Goal: Submit feedback/report problem

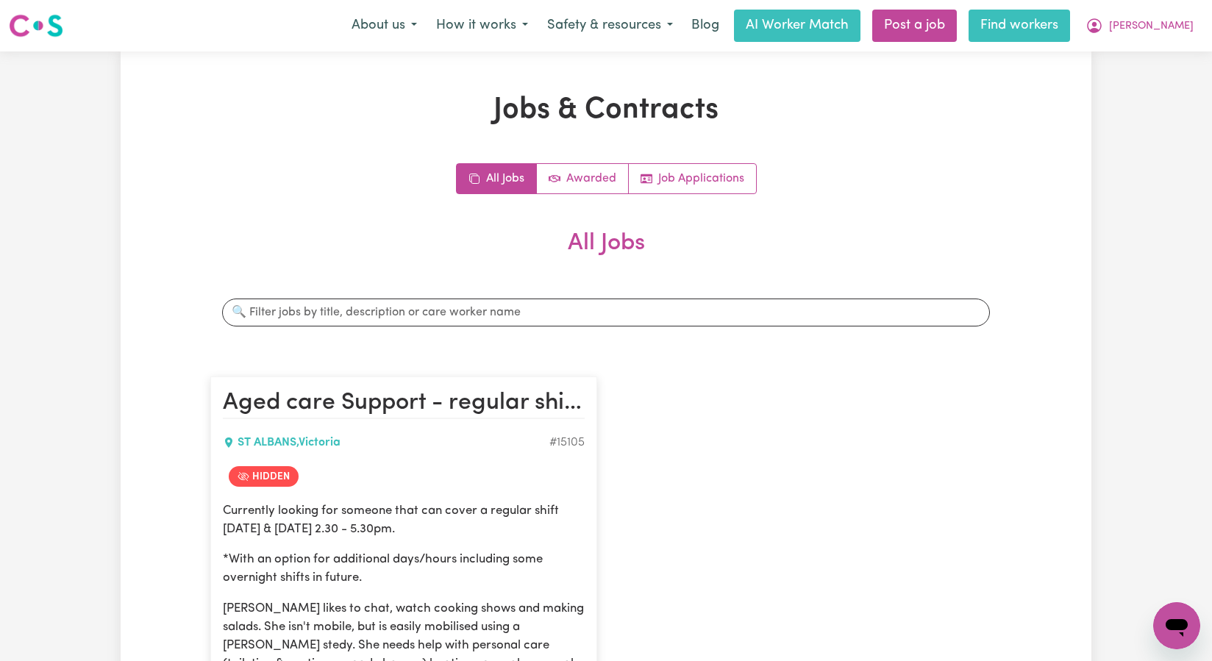
click at [1070, 29] on link "Find workers" at bounding box center [1018, 26] width 101 height 32
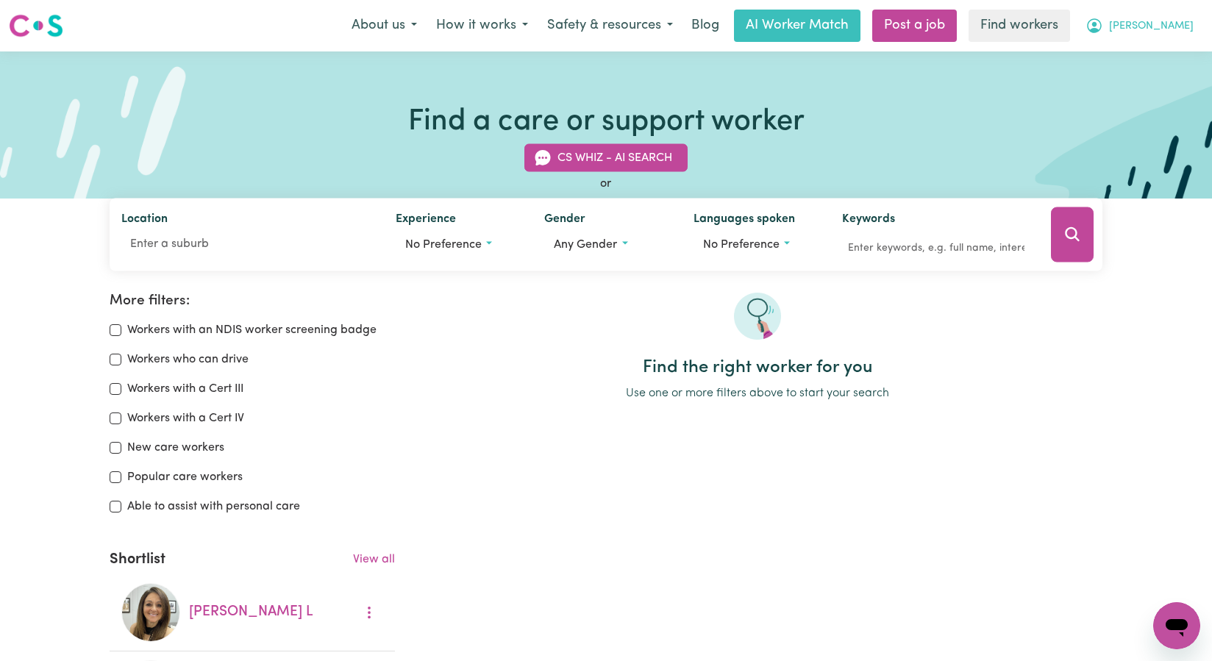
click at [1096, 24] on icon "My Account" at bounding box center [1094, 24] width 4 height 5
click at [1146, 51] on link "My Dashboard" at bounding box center [1144, 57] width 116 height 28
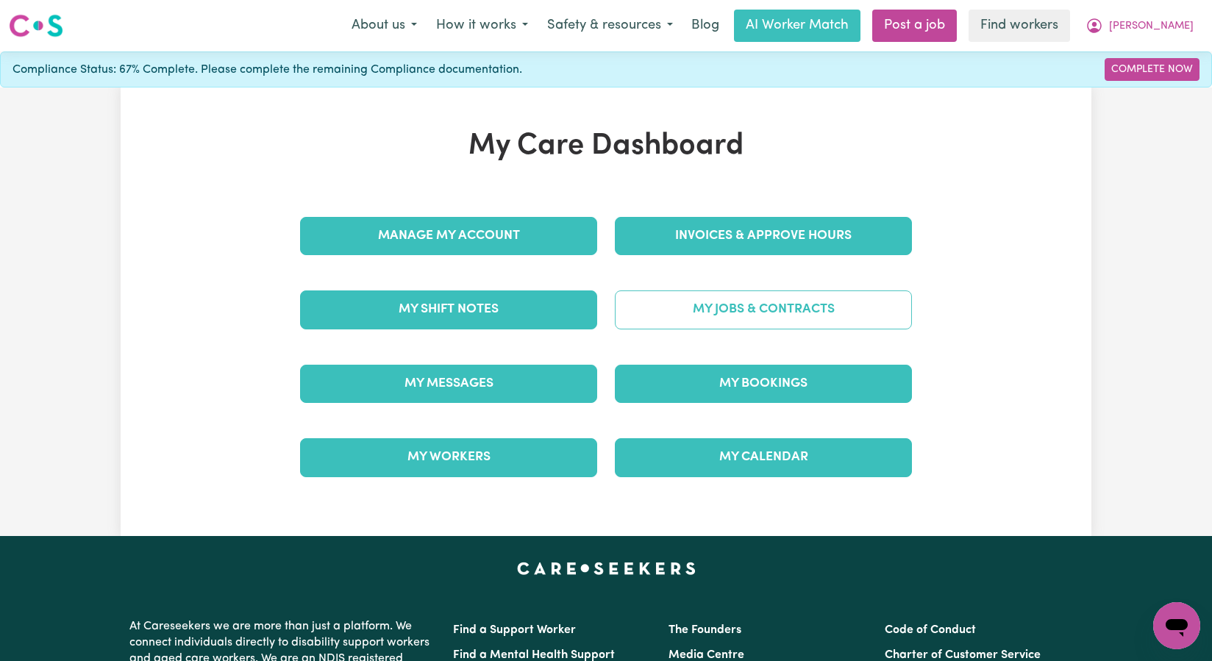
click at [729, 310] on link "My Jobs & Contracts" at bounding box center [763, 309] width 297 height 38
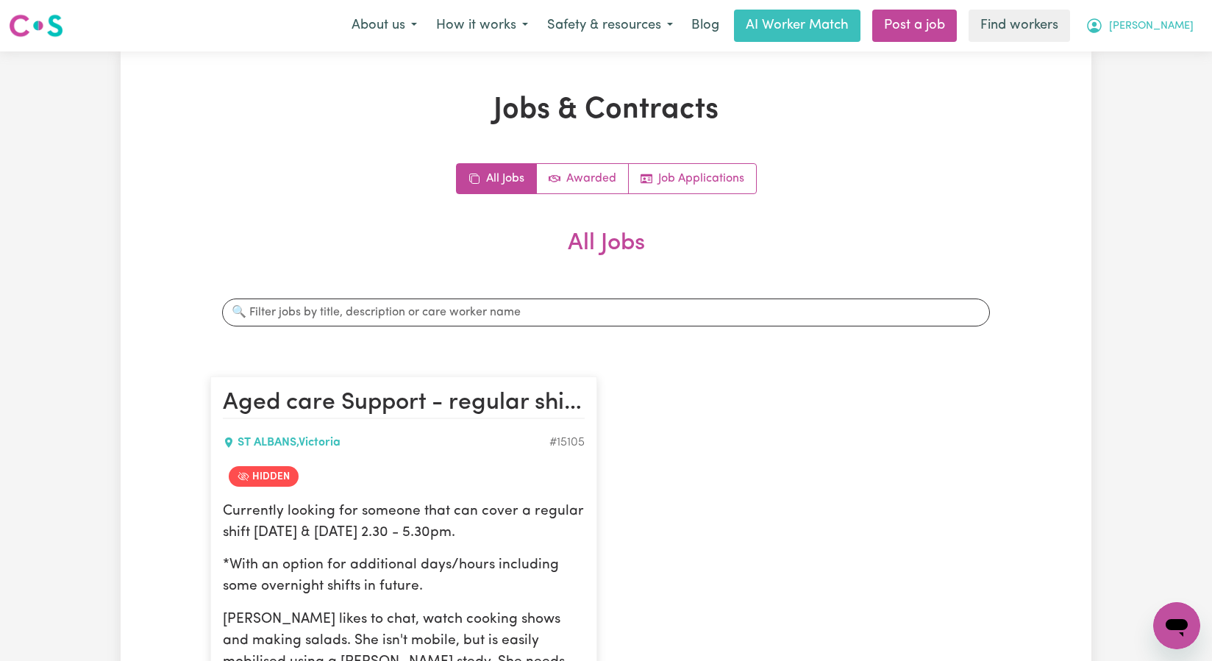
click at [1182, 28] on span "[PERSON_NAME]" at bounding box center [1151, 26] width 85 height 16
click at [1166, 49] on link "My Dashboard" at bounding box center [1144, 57] width 116 height 28
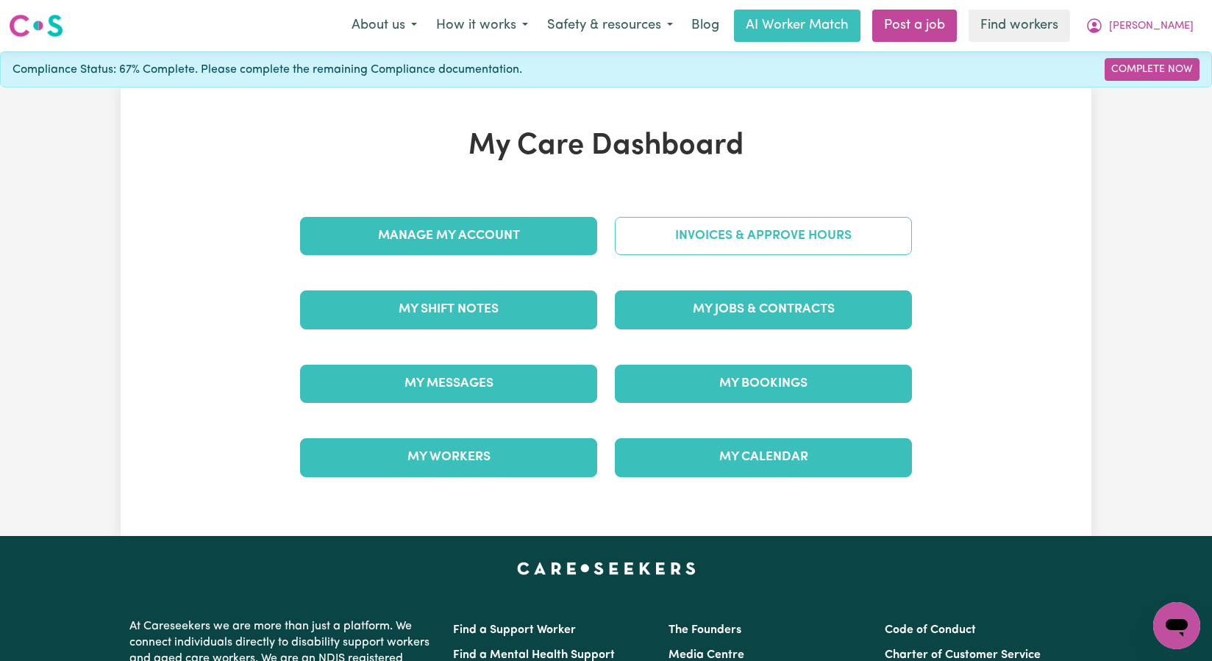
click at [804, 230] on link "Invoices & Approve Hours" at bounding box center [763, 236] width 297 height 38
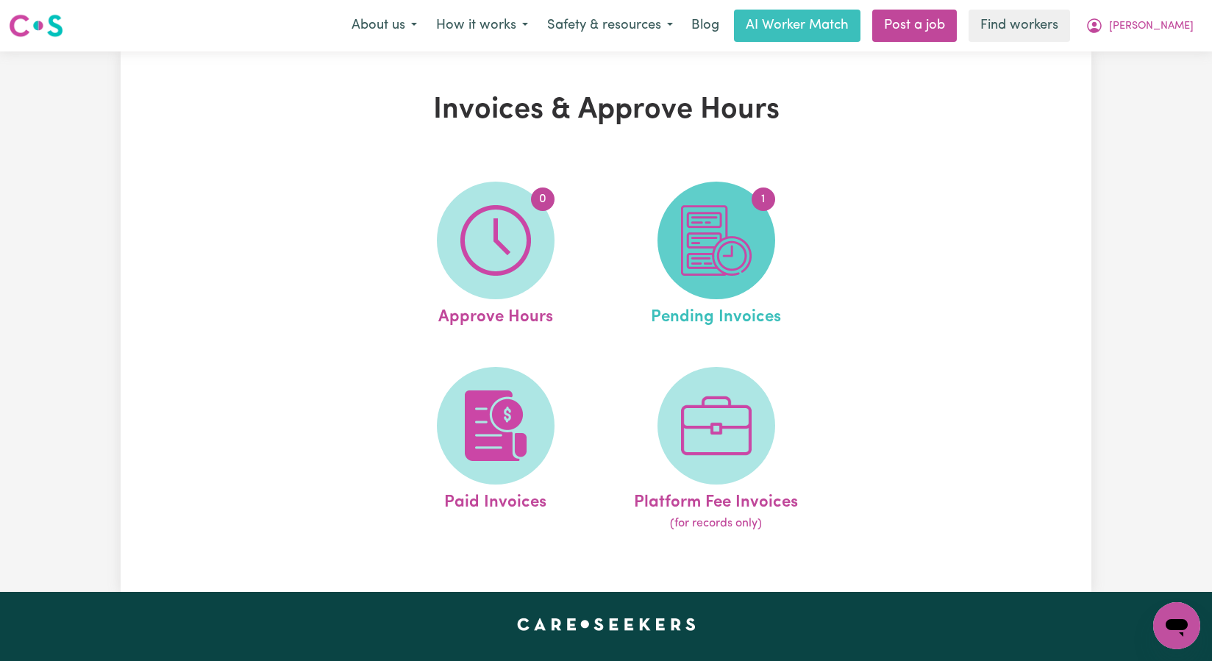
click at [751, 243] on img at bounding box center [716, 240] width 71 height 71
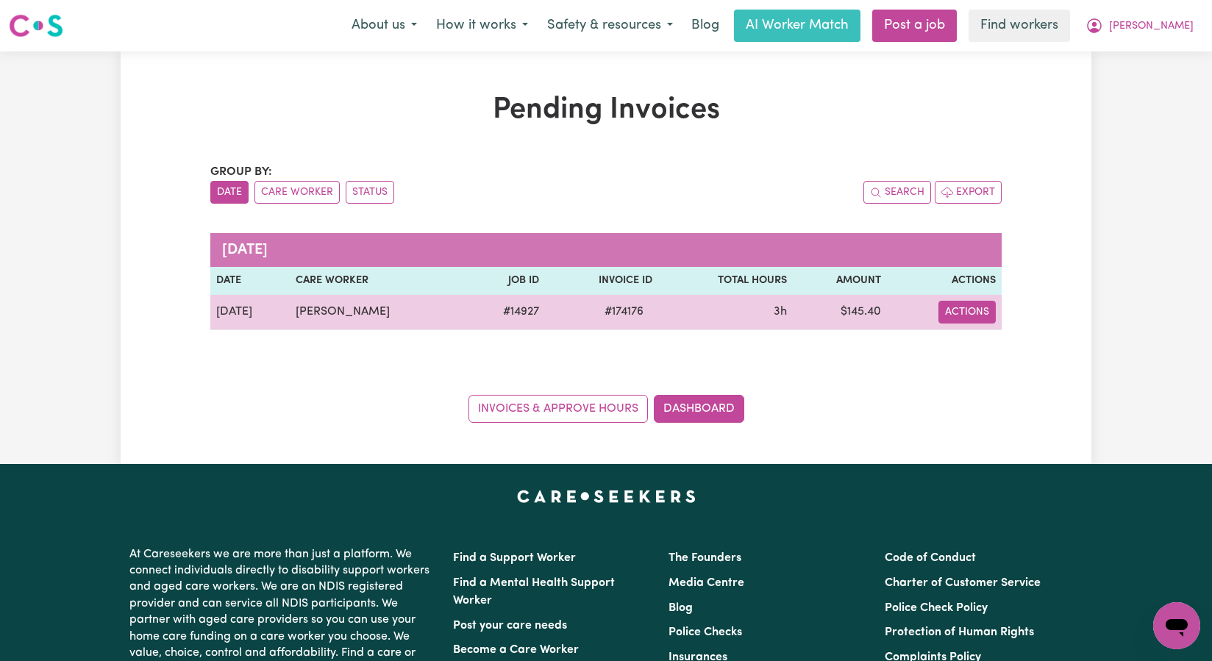
click at [960, 313] on button "Actions" at bounding box center [966, 312] width 57 height 23
click at [666, 316] on td "3h" at bounding box center [725, 312] width 135 height 35
click at [955, 310] on button "Actions" at bounding box center [966, 312] width 57 height 23
click at [703, 309] on td "3h" at bounding box center [725, 312] width 135 height 35
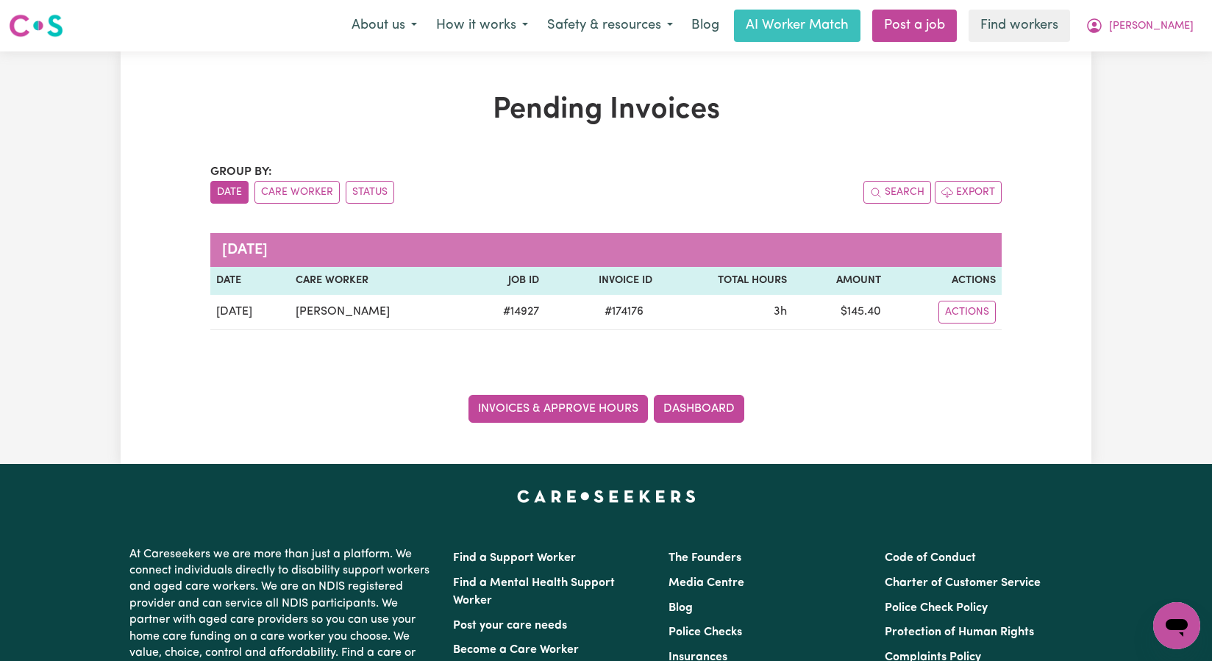
click at [617, 413] on link "Invoices & Approve Hours" at bounding box center [557, 409] width 179 height 28
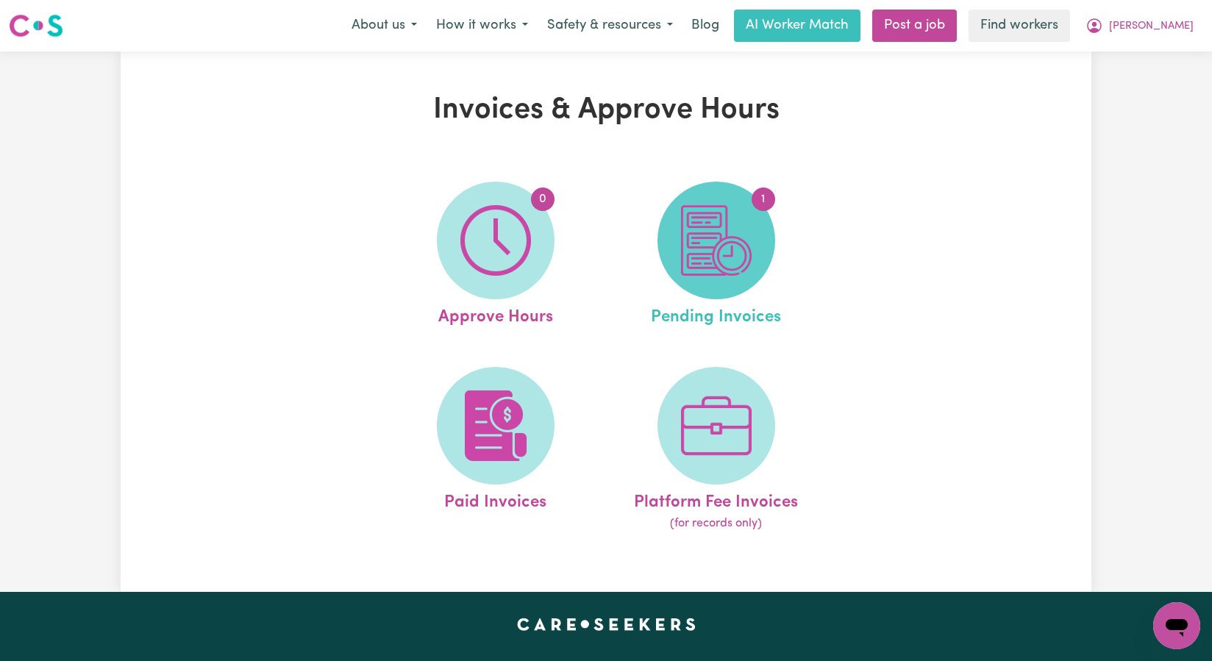
click at [747, 278] on span "1" at bounding box center [716, 241] width 118 height 118
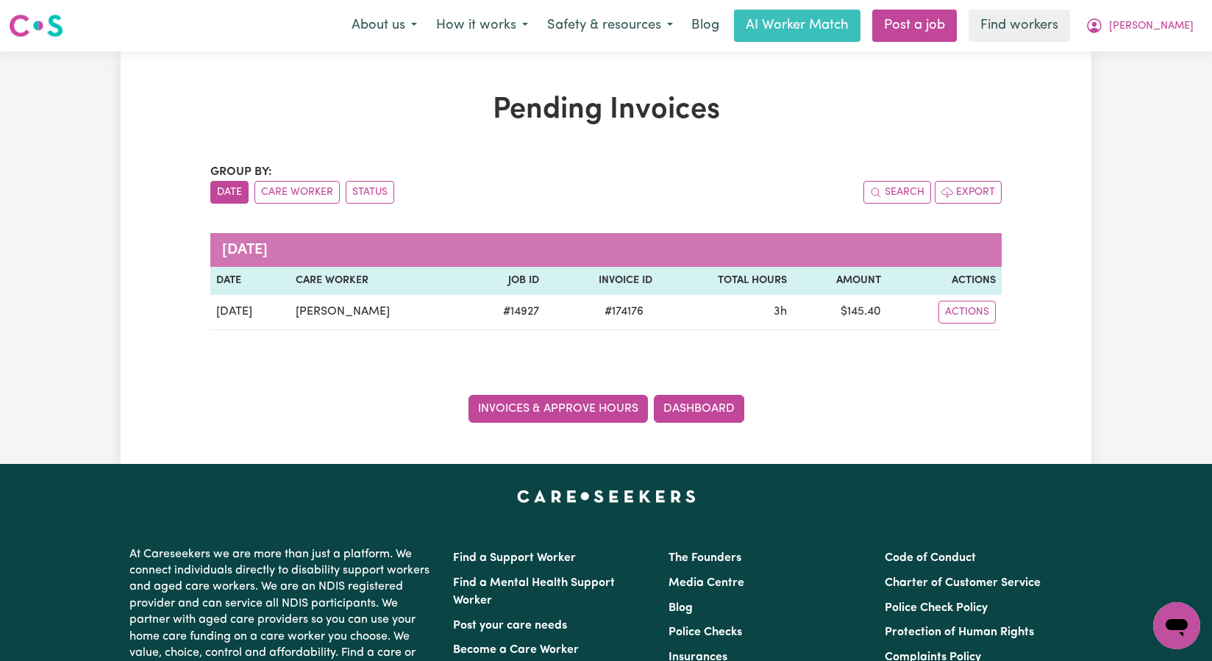
click at [590, 409] on link "Invoices & Approve Hours" at bounding box center [557, 409] width 179 height 28
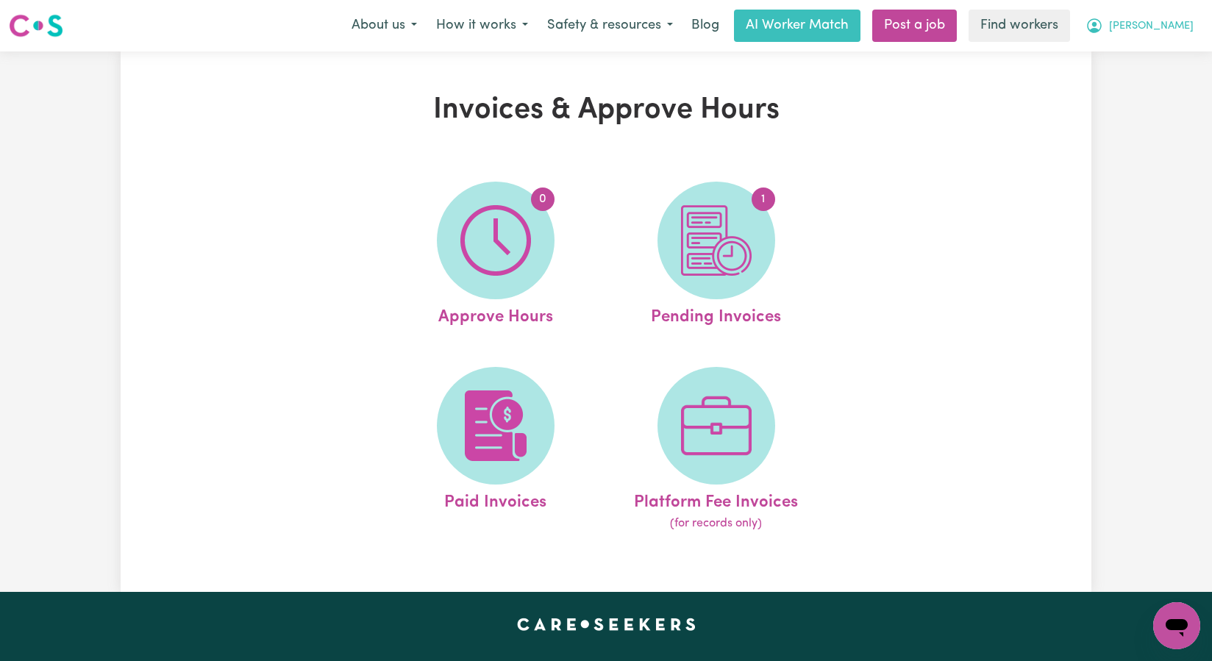
click at [1172, 31] on button "[PERSON_NAME]" at bounding box center [1139, 25] width 127 height 31
click at [1190, 629] on div "Open messaging window" at bounding box center [1176, 626] width 44 height 44
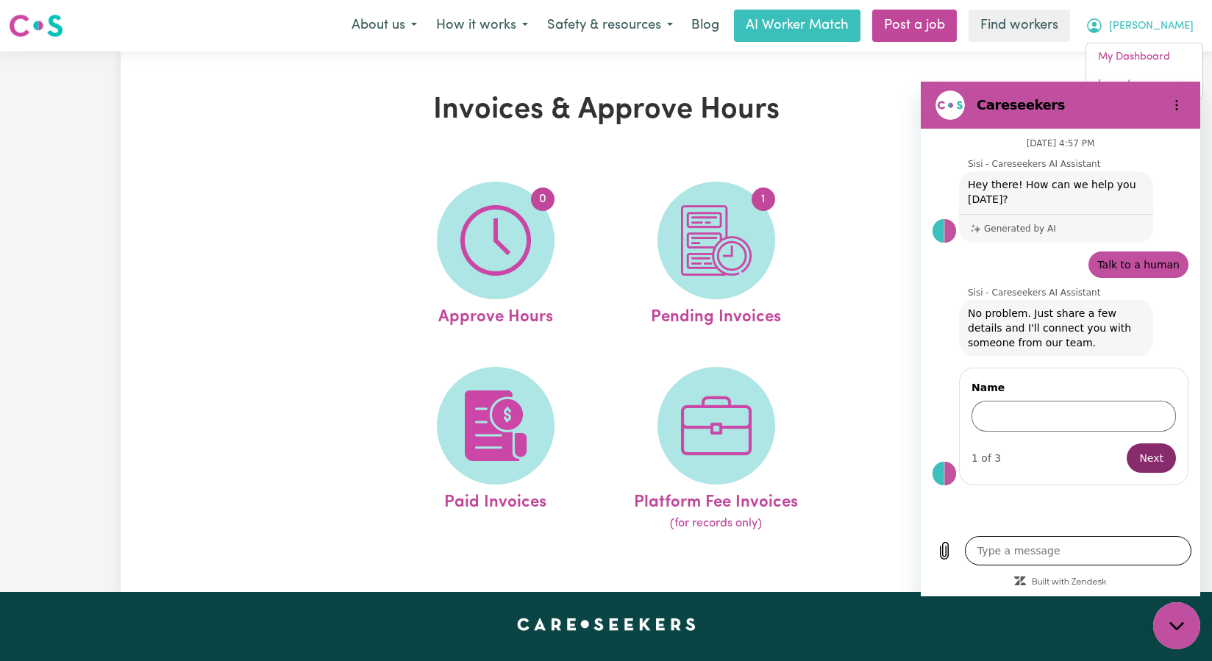
click at [1009, 554] on textarea at bounding box center [1078, 550] width 226 height 29
type textarea "H"
type textarea "x"
type textarea "He"
type textarea "x"
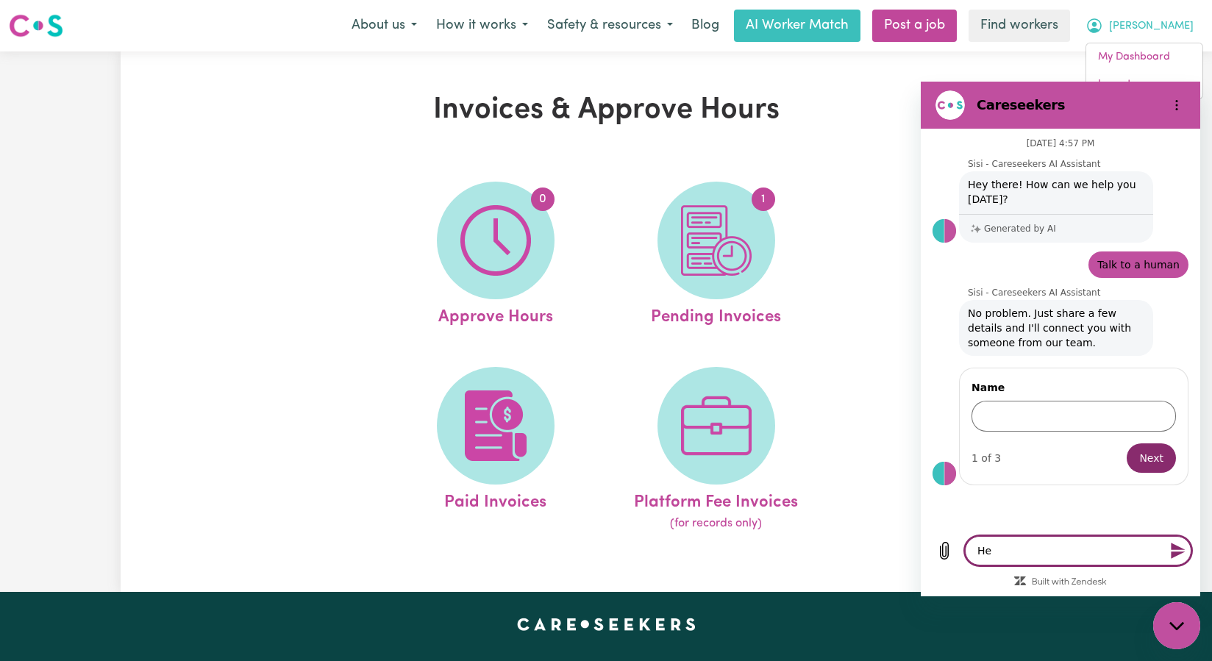
type textarea "Hel"
type textarea "x"
type textarea "Hell"
type textarea "x"
type textarea "Hello"
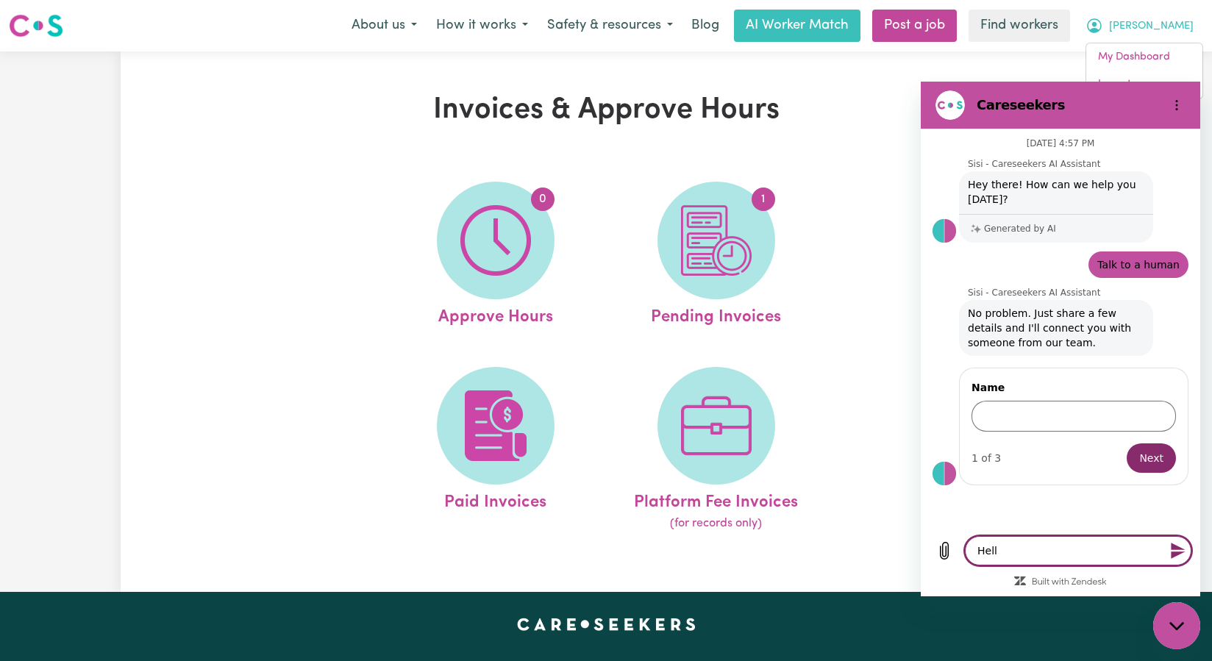
type textarea "x"
type textarea "Hello"
type textarea "x"
type textarea "Hello t"
type textarea "x"
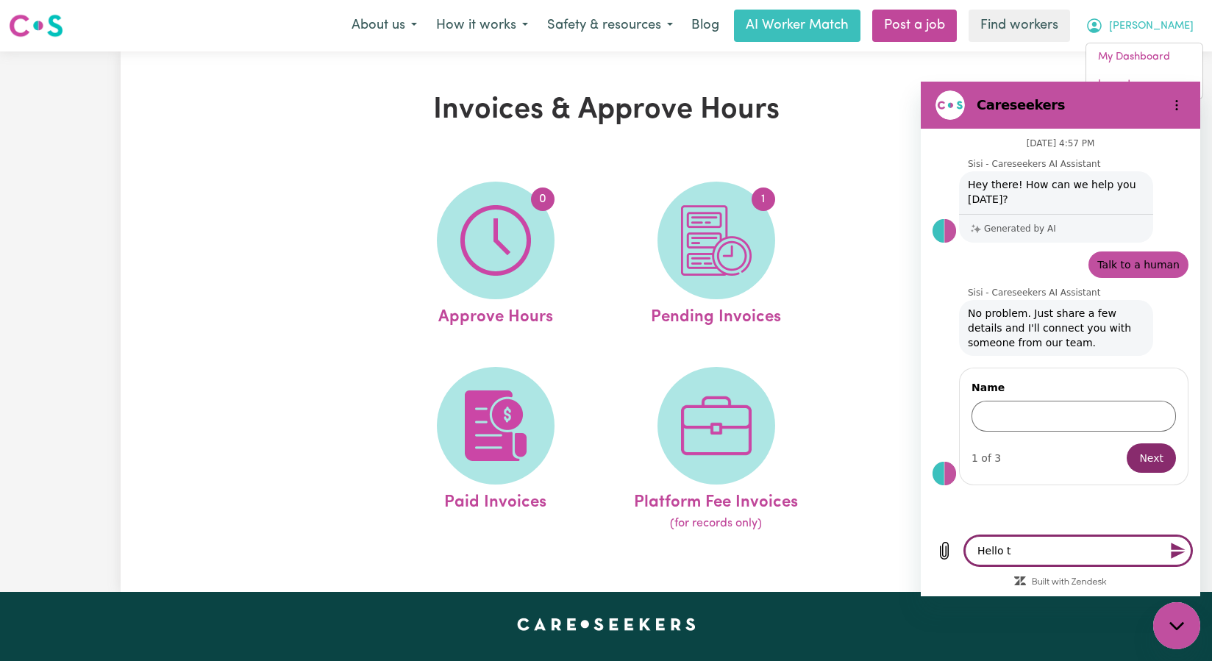
type textarea "Hello th"
type textarea "x"
type textarea "Hello the"
type textarea "x"
type textarea "Hello ther"
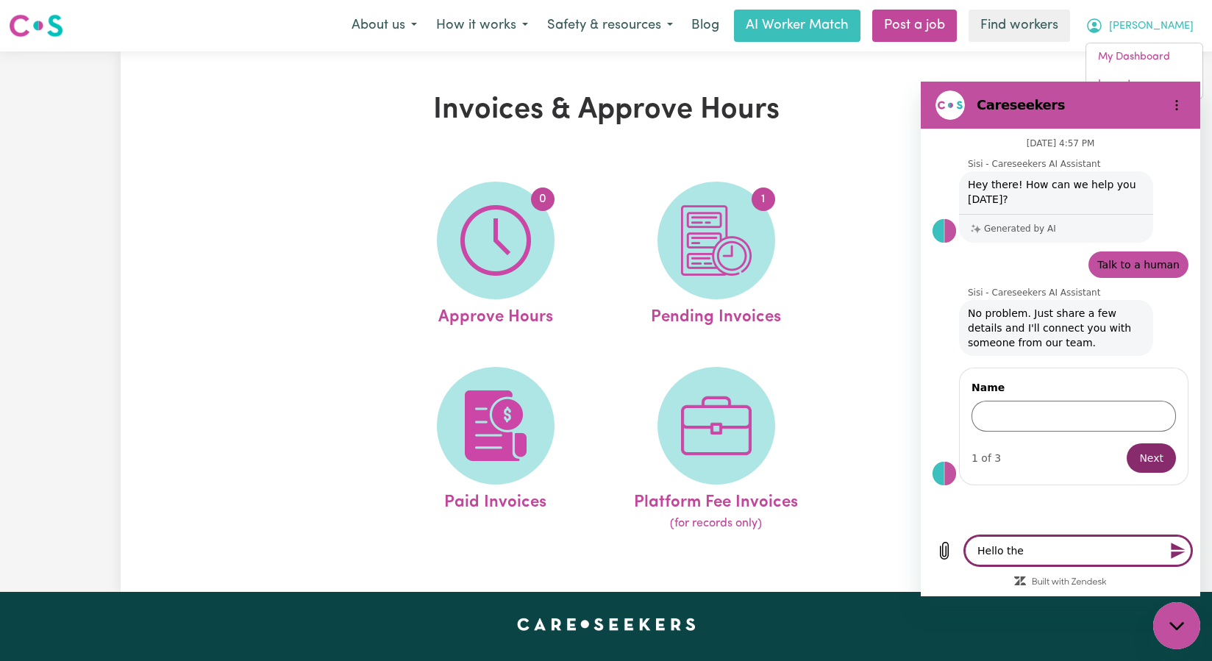
type textarea "x"
type textarea "Hello there"
type textarea "x"
type textarea "Hello there,"
type textarea "x"
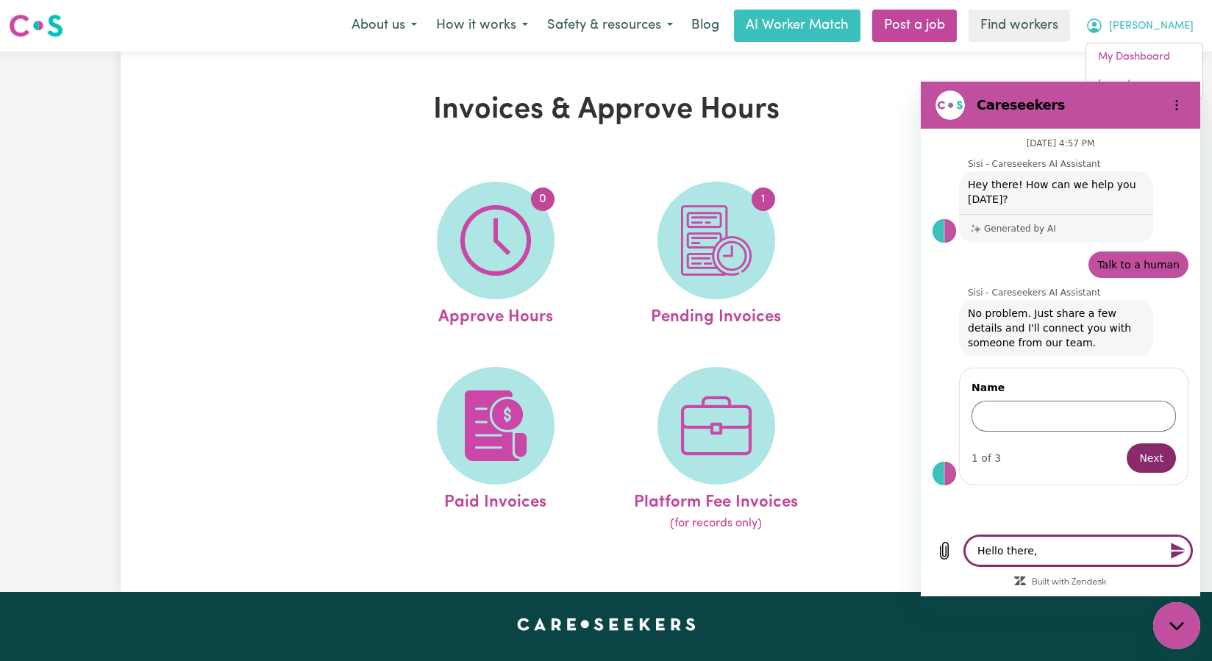
type textarea "Hello there,"
type textarea "x"
type textarea "Hello there, m"
type textarea "x"
type textarea "Hello there, my"
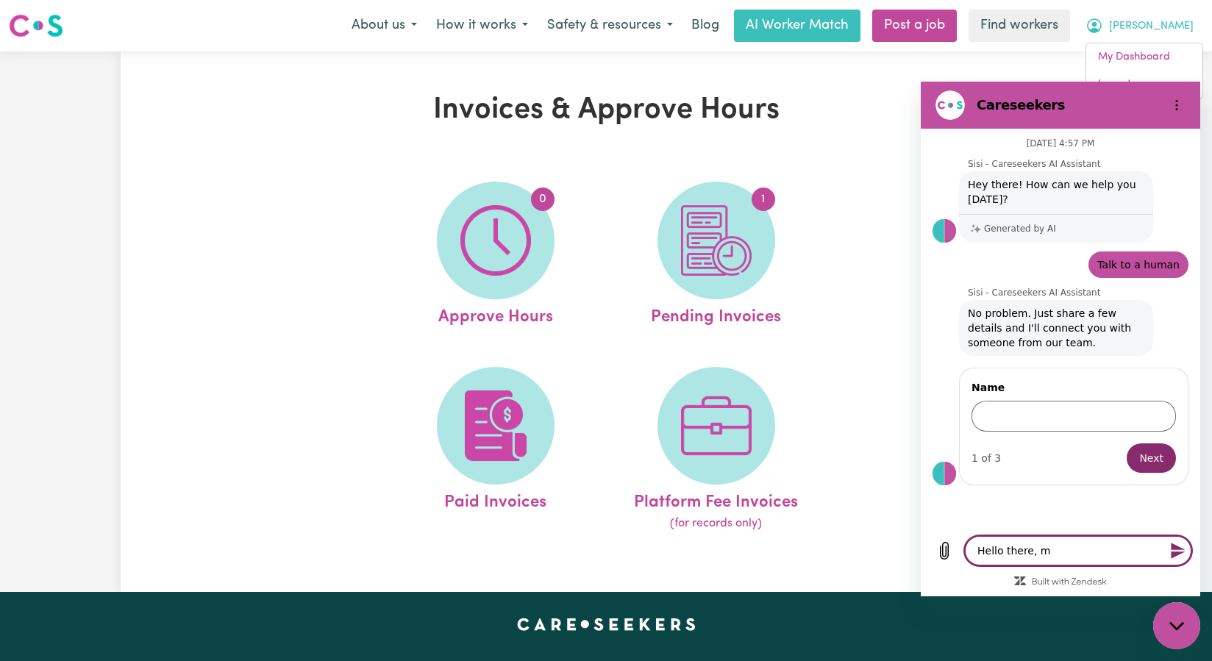
type textarea "x"
type textarea "Hello there, my"
type textarea "x"
type textarea "Hello there, my s"
type textarea "x"
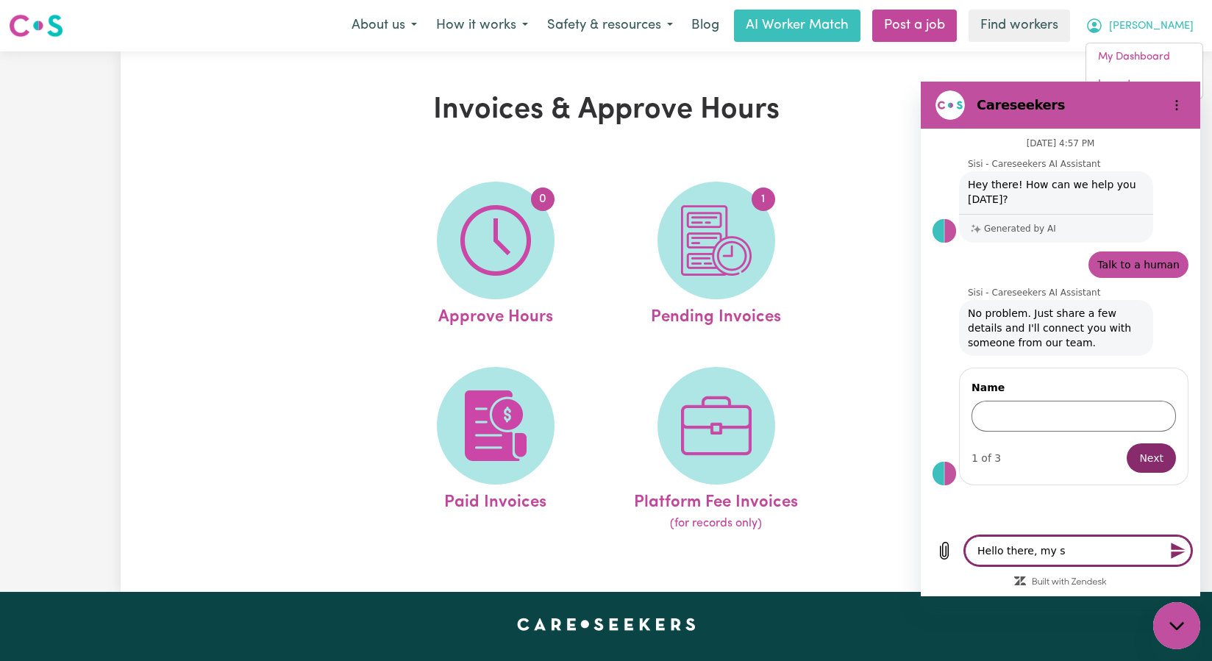
type textarea "Hello there, my su"
type textarea "x"
type textarea "Hello there, my sup"
type textarea "x"
type textarea "Hello there, my supp"
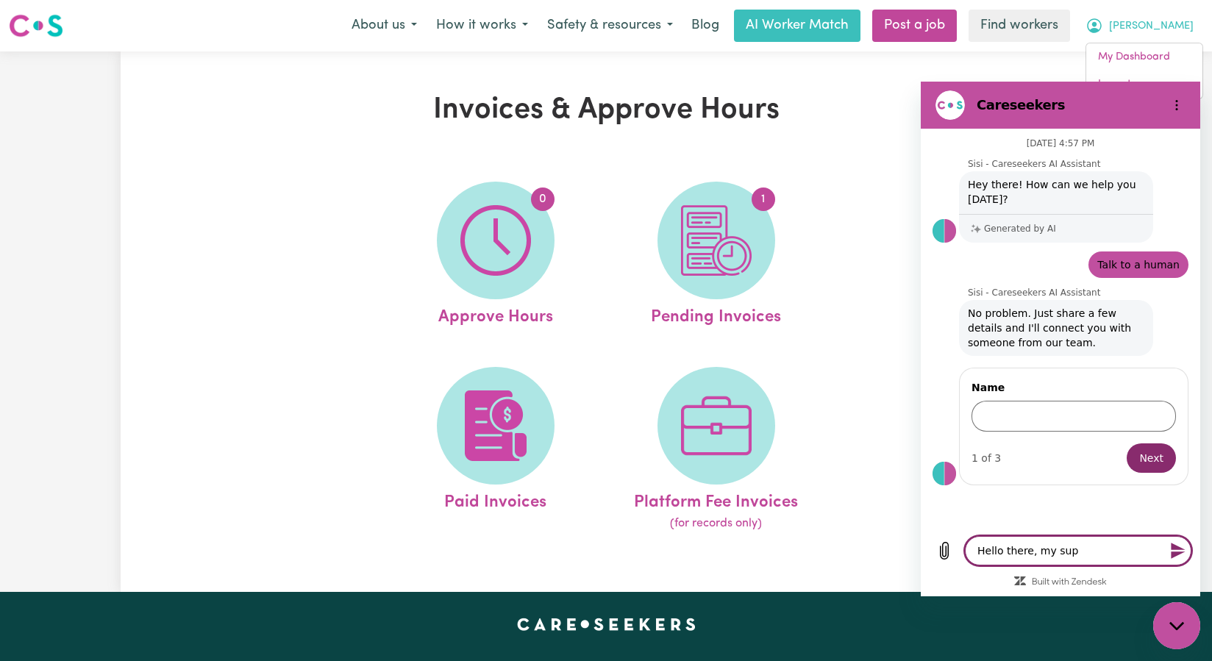
type textarea "x"
type textarea "Hello there, my suppo"
type textarea "x"
type textarea "Hello there, my suppor"
type textarea "x"
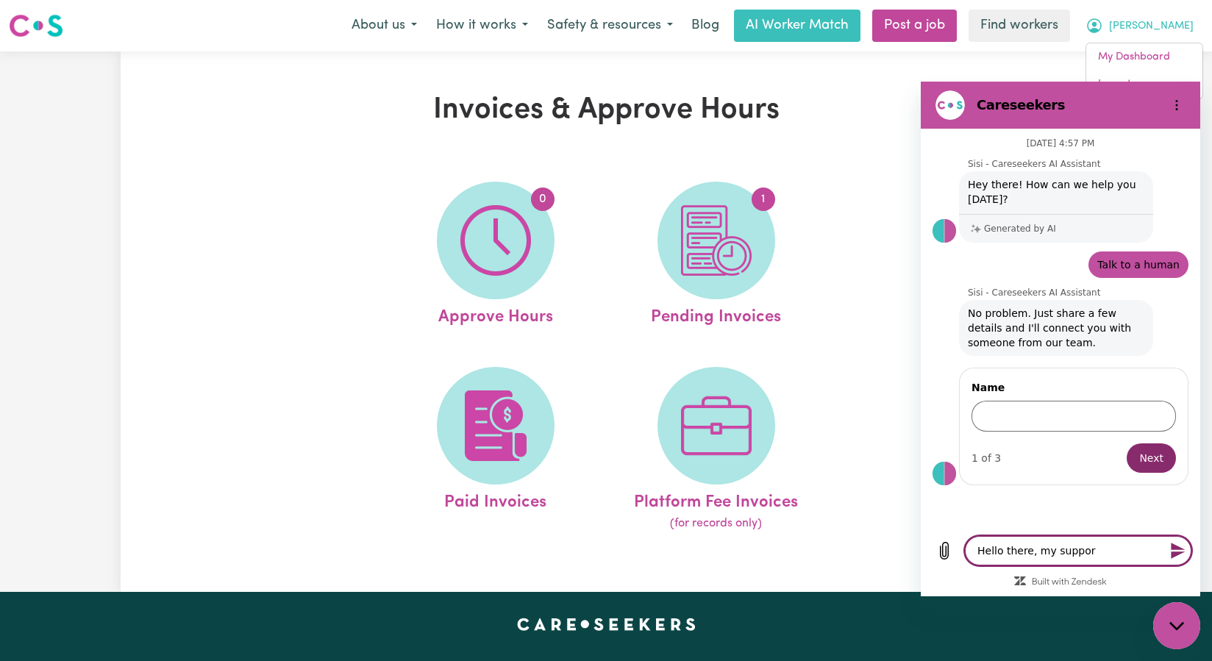
type textarea "Hello there, my support"
type textarea "x"
type textarea "Hello there, my support"
type textarea "x"
type textarea "Hello there, my support w"
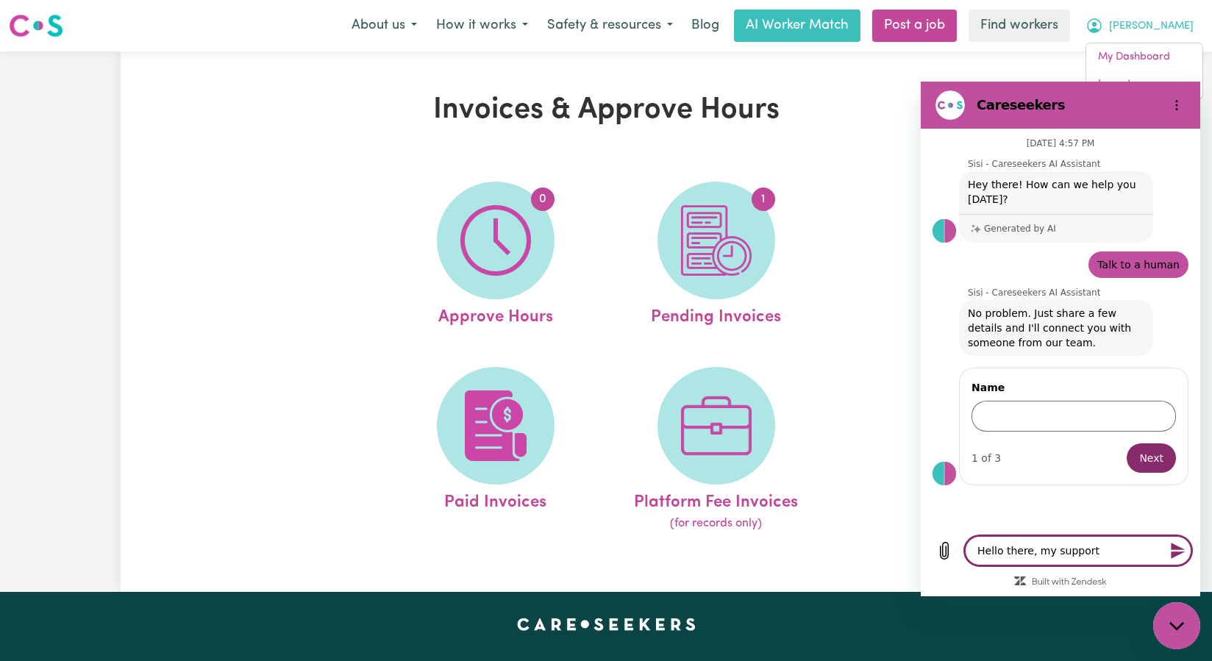
type textarea "x"
type textarea "Hello there, my support wo"
type textarea "x"
type textarea "Hello there, my support wor"
type textarea "x"
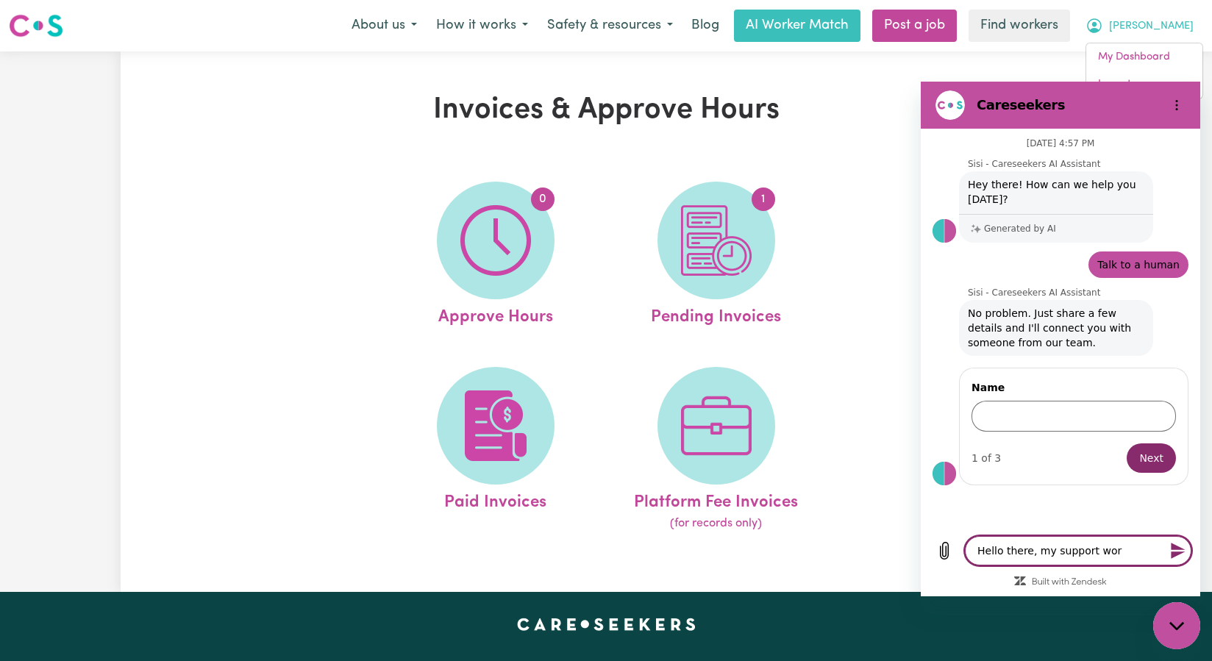
type textarea "Hello there, my support work"
type textarea "x"
type textarea "Hello there, my support worki"
type textarea "x"
type textarea "Hello there, my support workin"
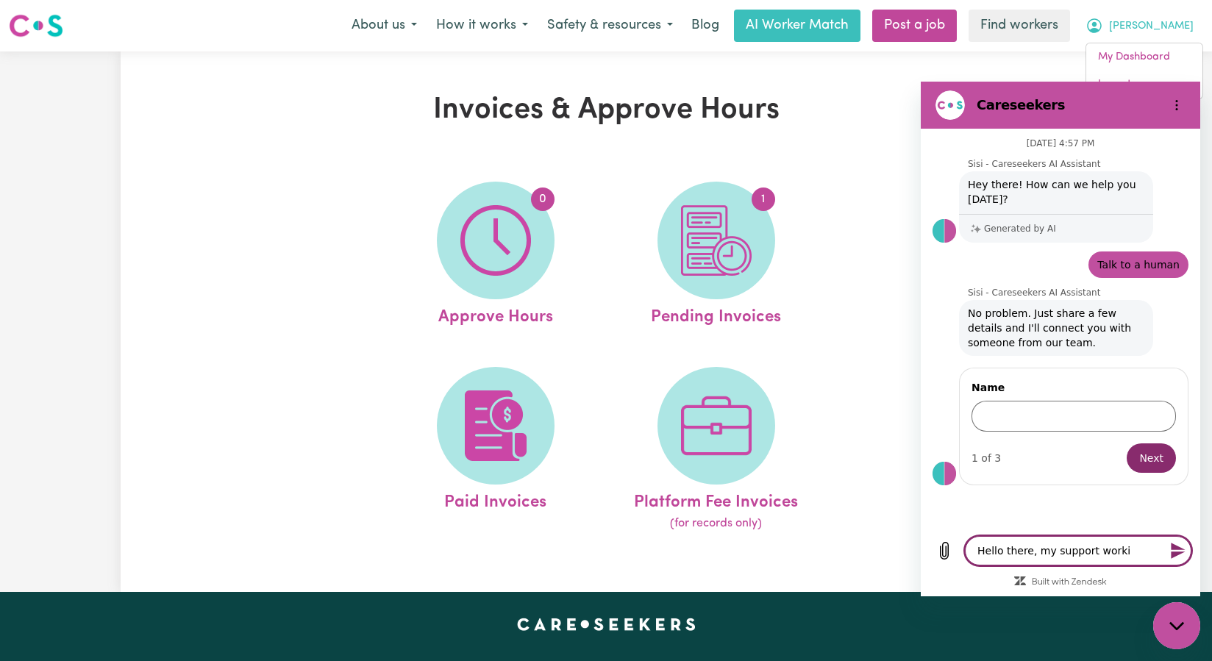
type textarea "x"
type textarea "Hello there, my support working"
type textarea "x"
type textarea "Hello there, my support working"
type textarea "x"
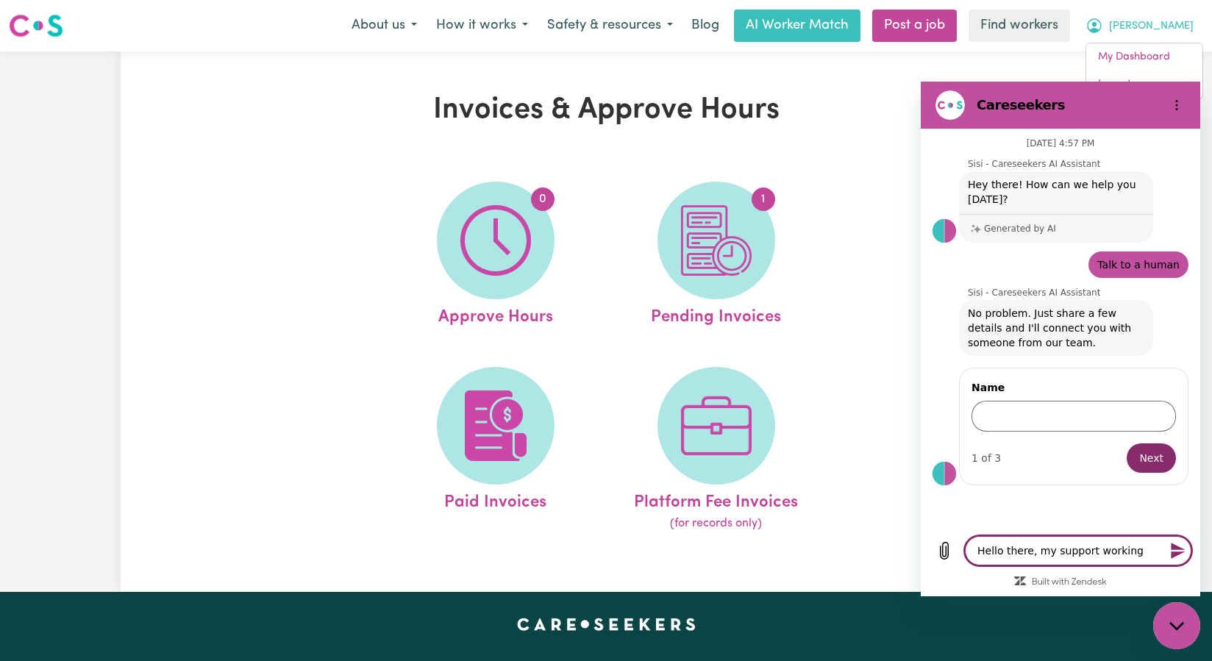
type textarea "Hello there, my support working"
type textarea "x"
type textarea "Hello there, my support workin"
type textarea "x"
type textarea "Hello there, my support worki"
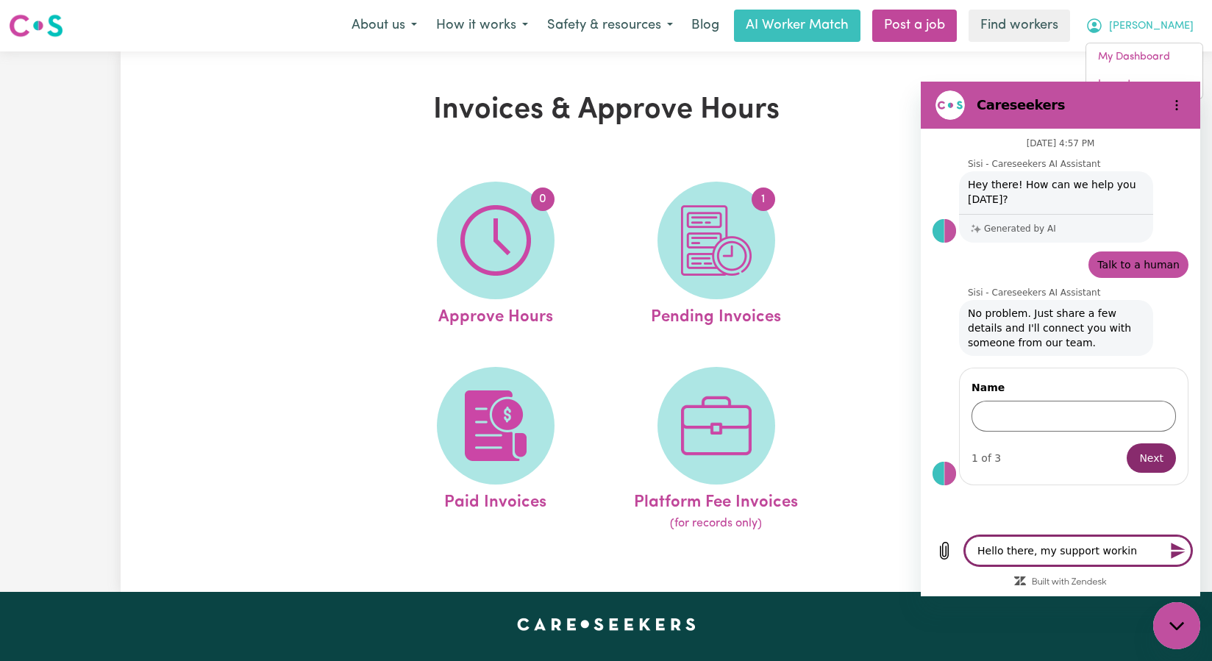
type textarea "x"
type textarea "Hello there, my support work"
type textarea "x"
type textarea "Hello there, my support worke"
type textarea "x"
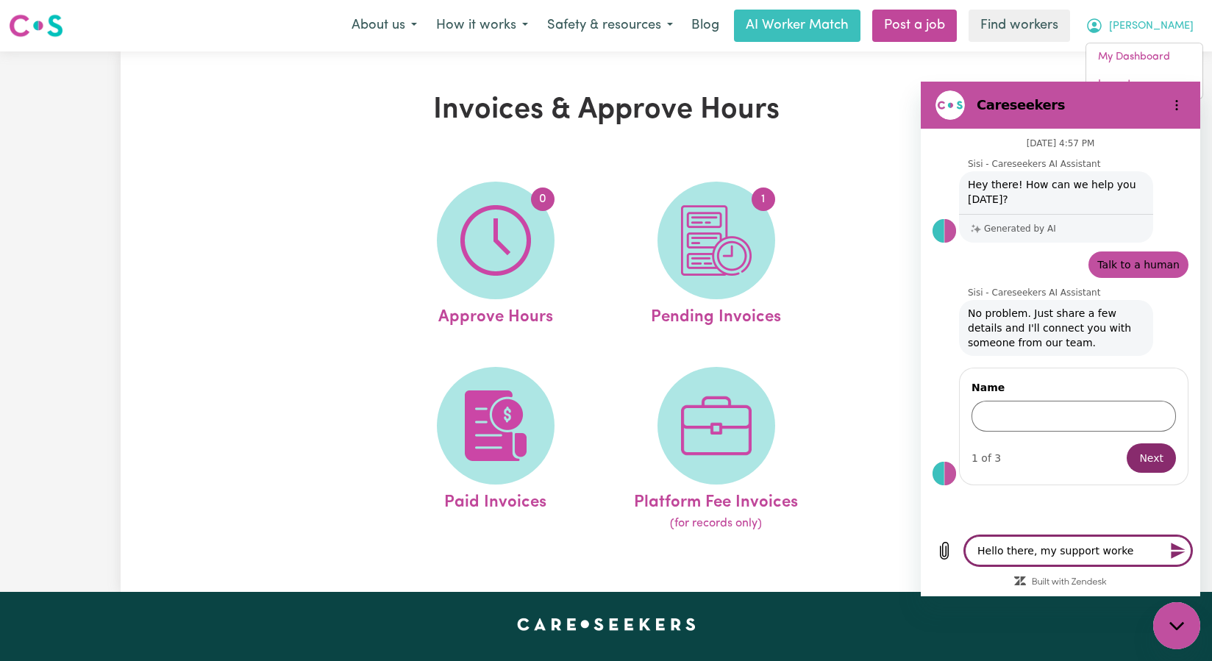
type textarea "Hello there, my support worker"
type textarea "x"
type textarea "Hello there, my support worker"
type textarea "x"
type textarea "Hello there, my support worker i"
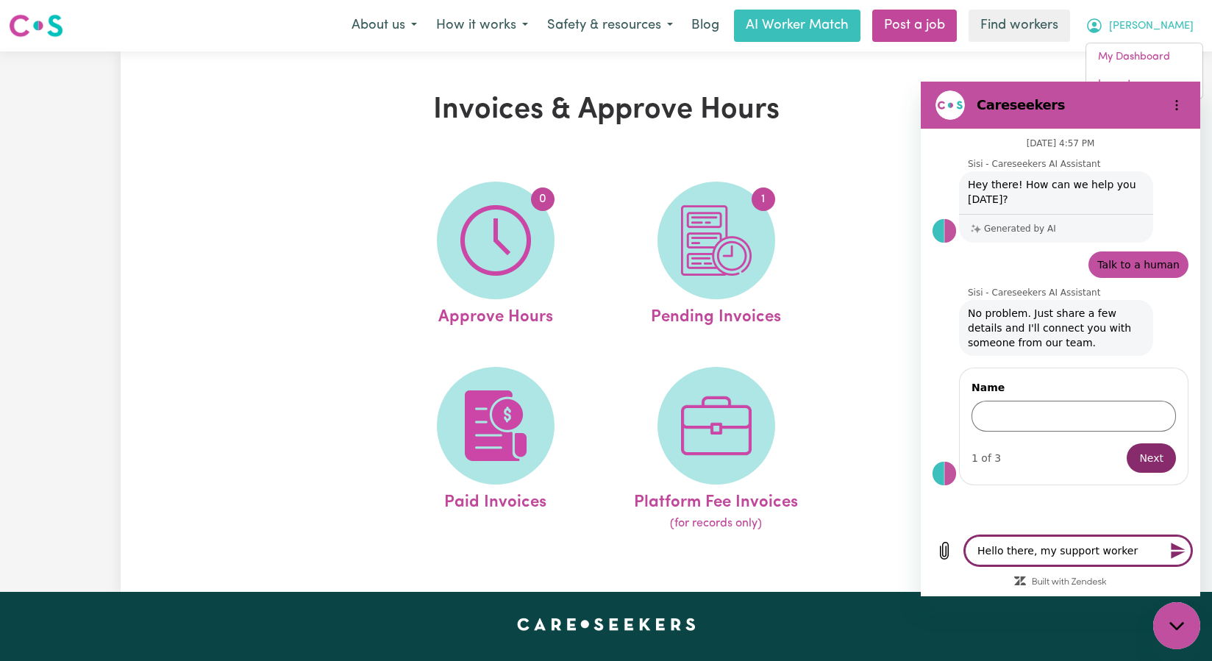
type textarea "x"
type textarea "Hello there, my support worker is"
type textarea "x"
type textarea "Hello there, my support worker is"
type textarea "x"
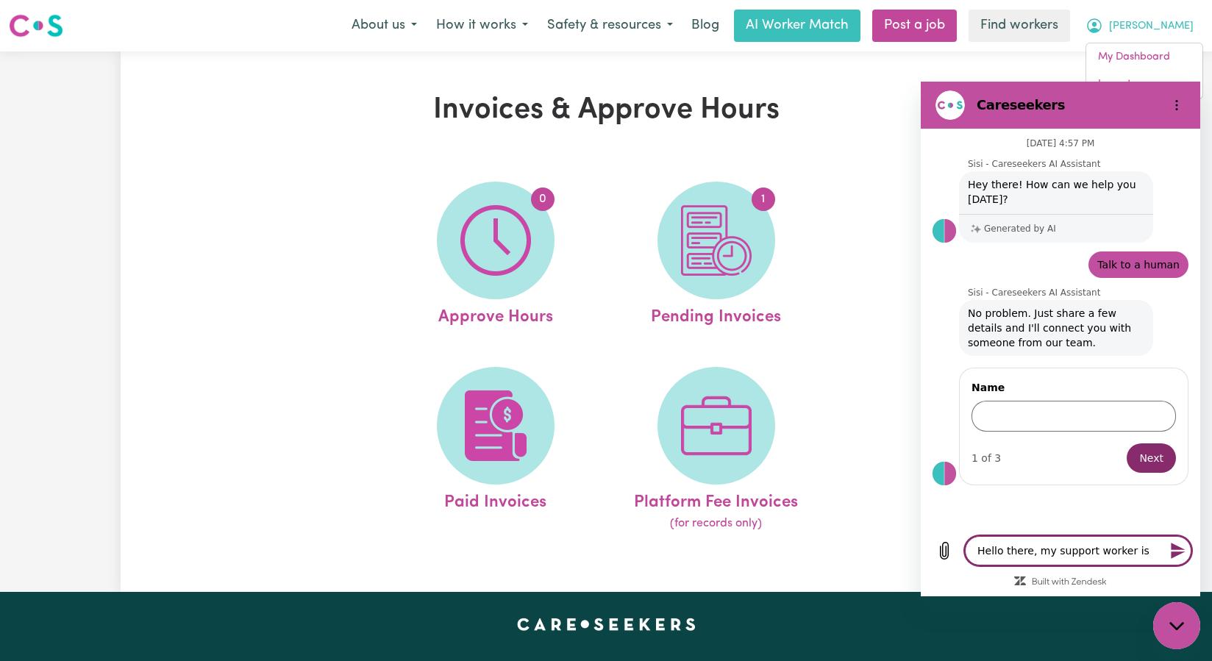
type textarea "Hello there, my support worker is u"
type textarea "x"
type textarea "Hello there, my support worker is un"
type textarea "x"
type textarea "Hello there, my support worker is una"
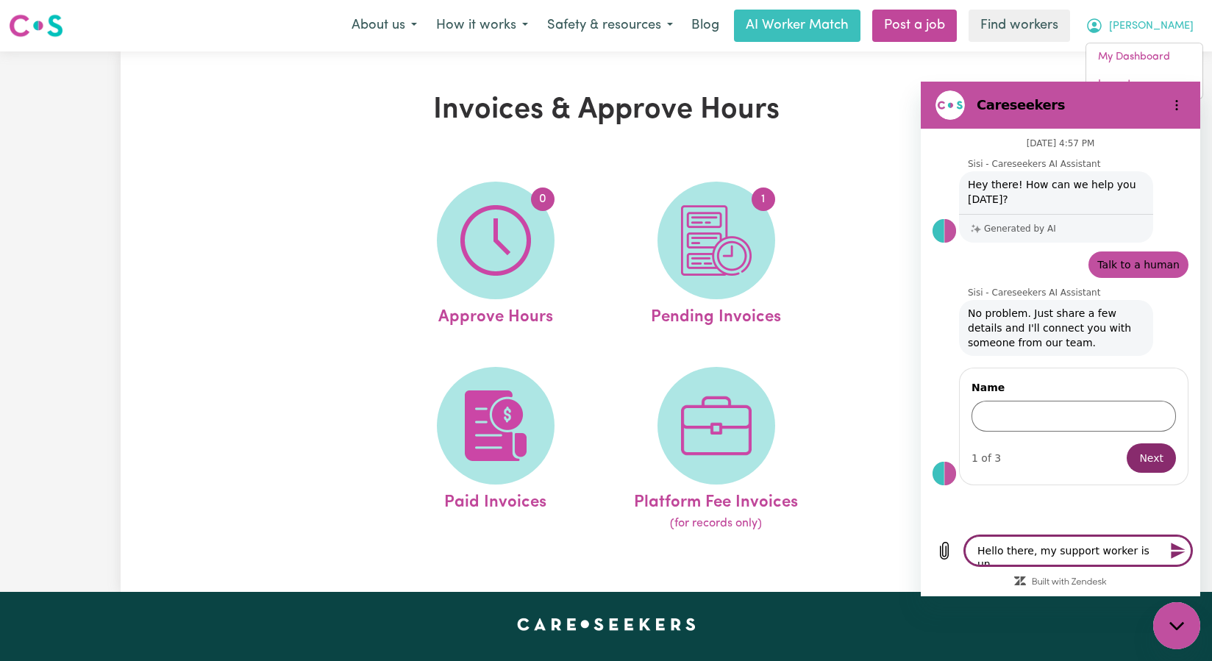
type textarea "x"
type textarea "Hello there, my support worker is unab"
type textarea "x"
type textarea "Hello there, my support worker is unabl"
type textarea "x"
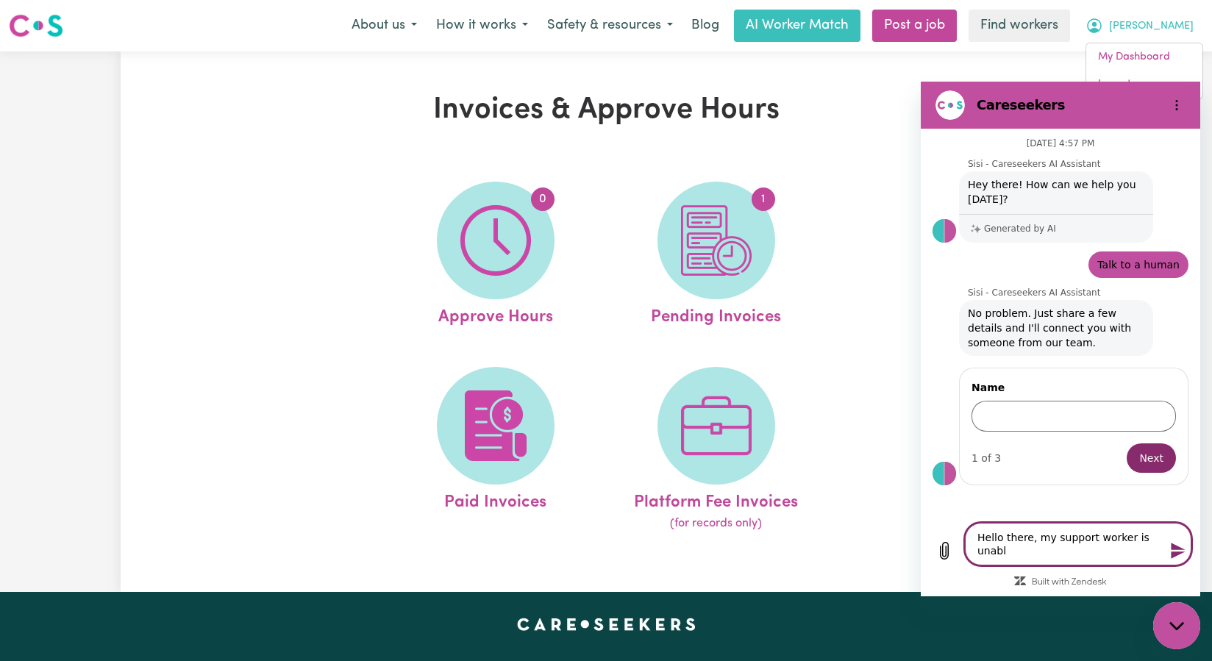
type textarea "Hello there, my support worker is unable"
type textarea "x"
type textarea "Hello there, my support worker is unable"
type textarea "x"
type textarea "Hello there, my support worker is unable t"
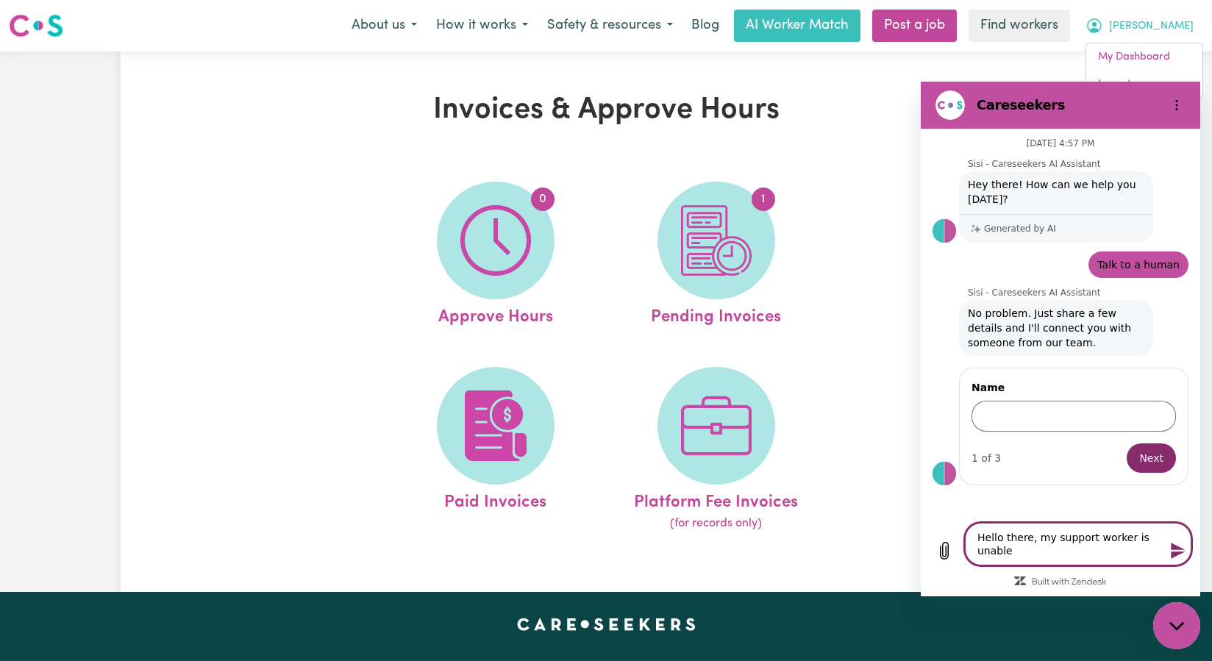
type textarea "x"
type textarea "Hello there, my support worker is unable t"
type textarea "x"
type textarea "Hello there, my support worker is unable t"
type textarea "x"
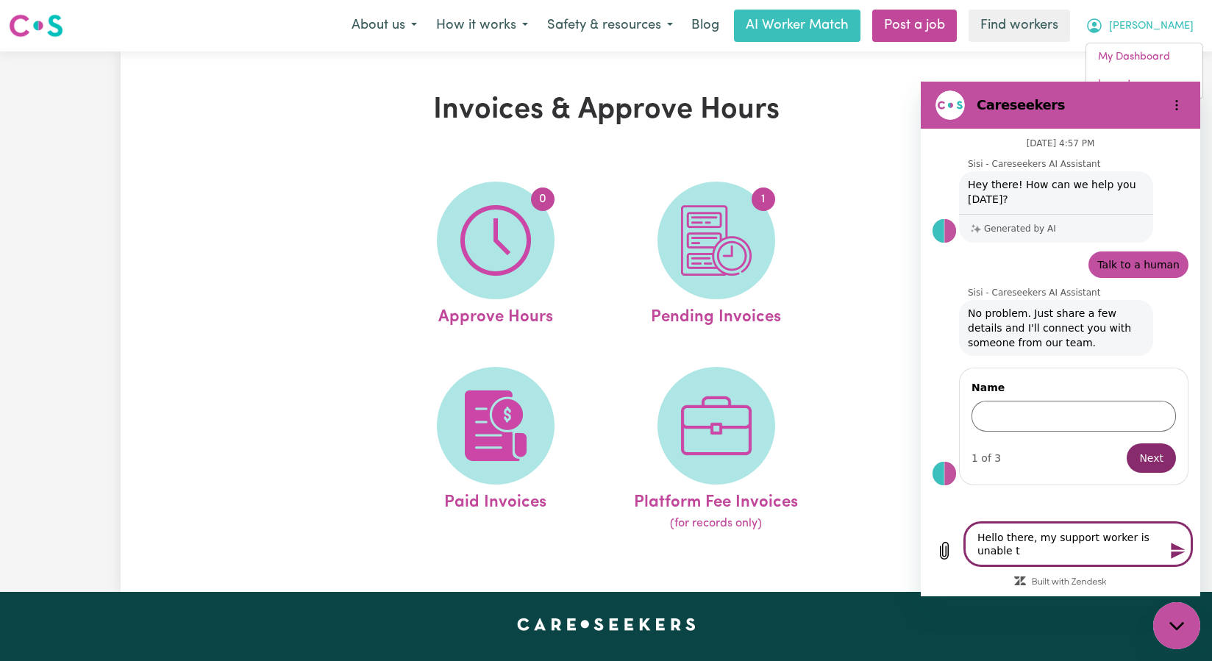
type textarea "Hello there, my support worker is unable to"
type textarea "x"
type textarea "Hello there, my support worker is unable to"
type textarea "x"
type textarea "Hello there, my support worker is unable to l"
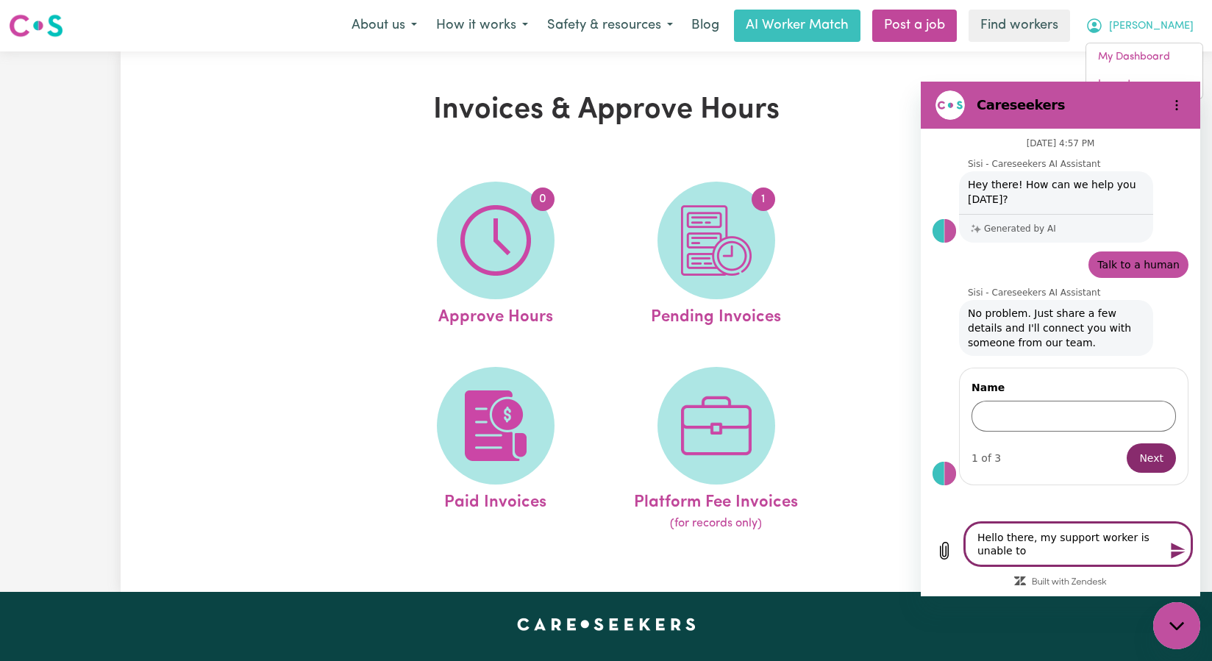
type textarea "x"
type textarea "Hello there, my support worker is unable to lo"
type textarea "x"
type textarea "Hello there, my support worker is unable to loa"
type textarea "x"
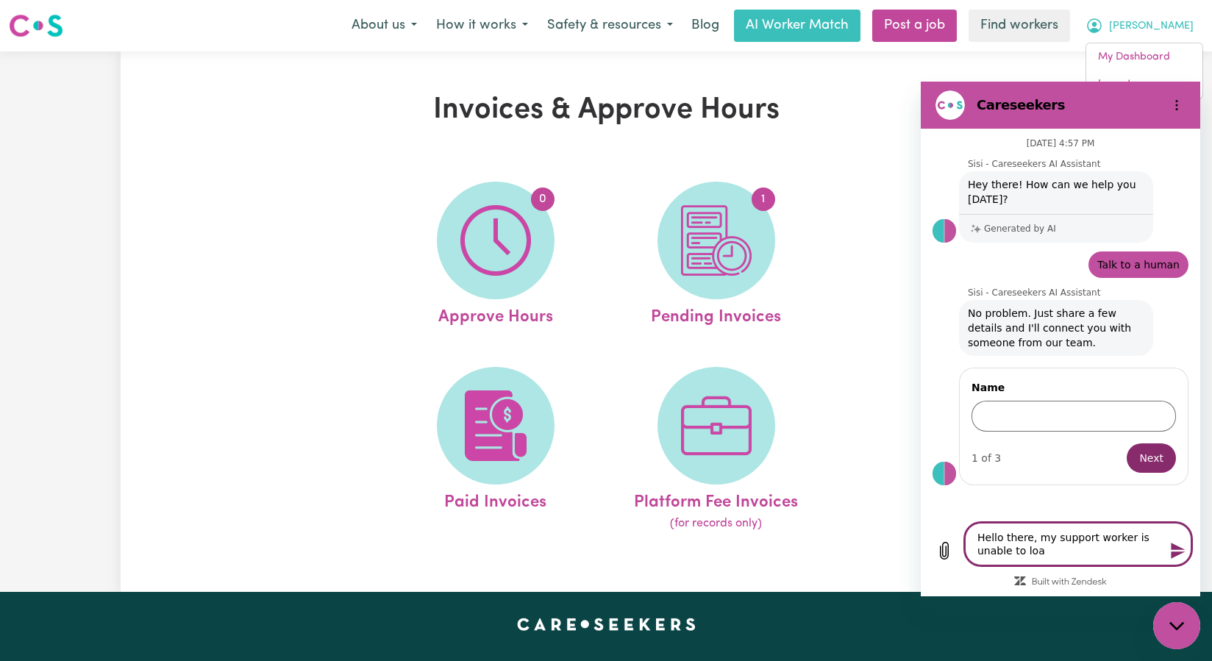
type textarea "Hello there, my support worker is unable to load"
type textarea "x"
type textarea "Hello there, my support worker is unable to load"
type textarea "x"
type textarea "Hello there, my support worker is unable to load h"
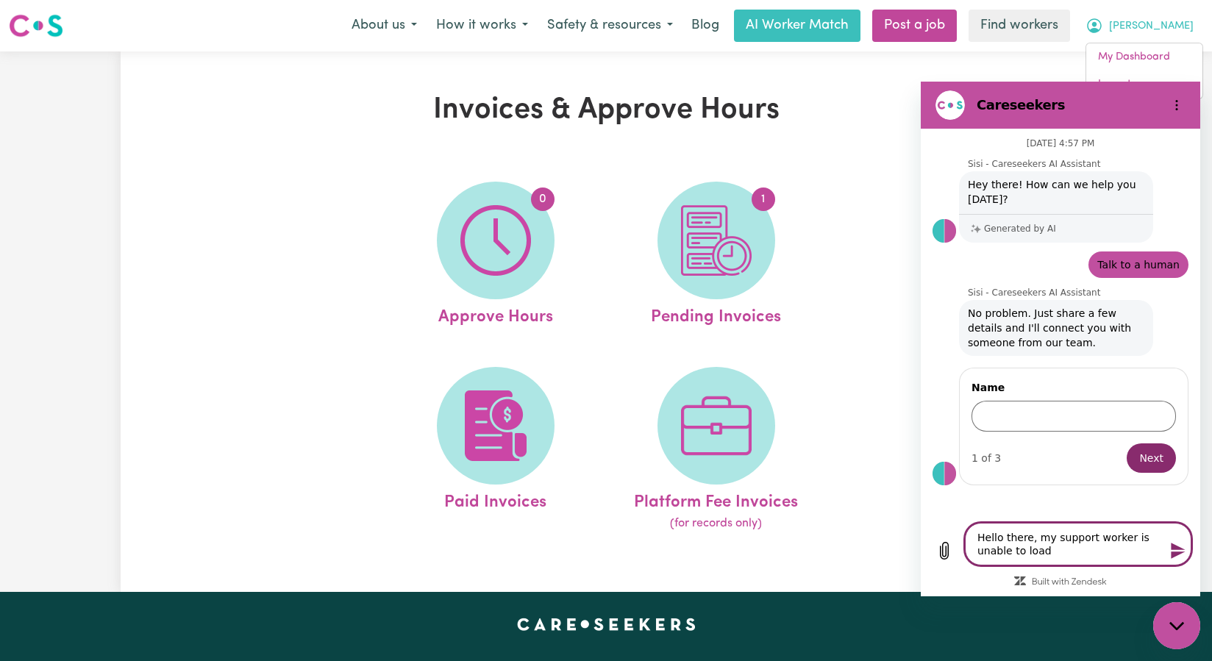
type textarea "x"
type textarea "Hello there, my support worker is unable to load he"
type textarea "x"
type textarea "Hello there, my support worker is unable to load her"
type textarea "x"
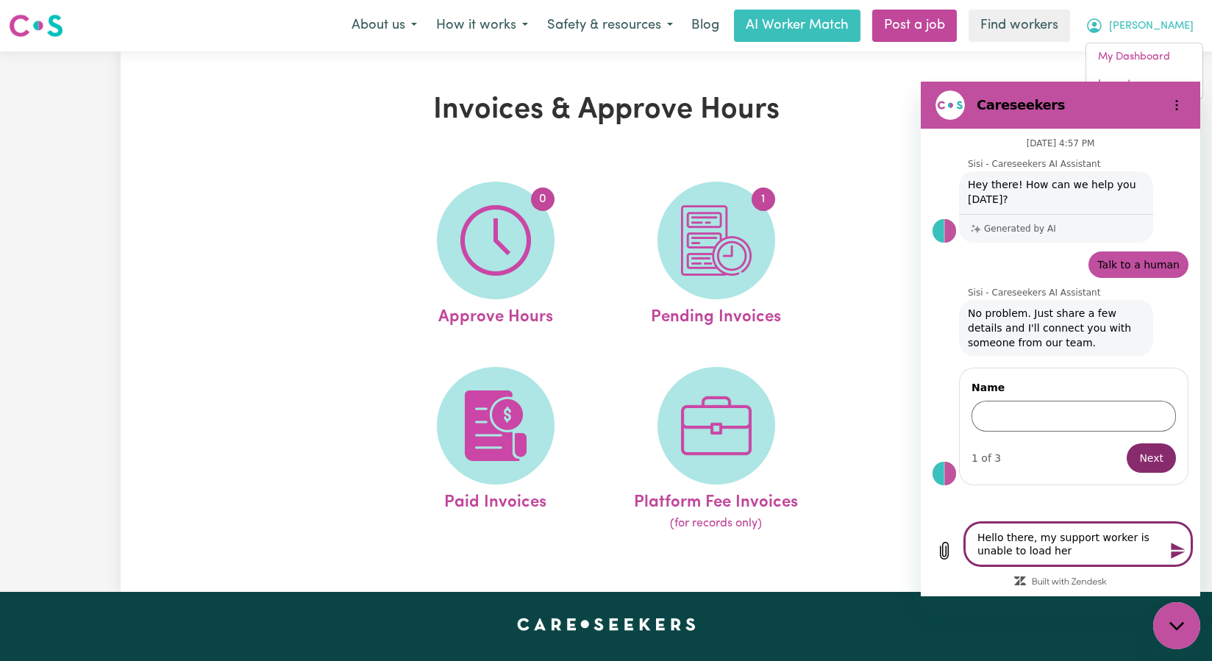
type textarea "Hello there, my support worker is unable to load her"
type textarea "x"
type textarea "Hello there, my support worker is unable to load her h"
type textarea "x"
type textarea "Hello there, my support worker is unable to load her ho"
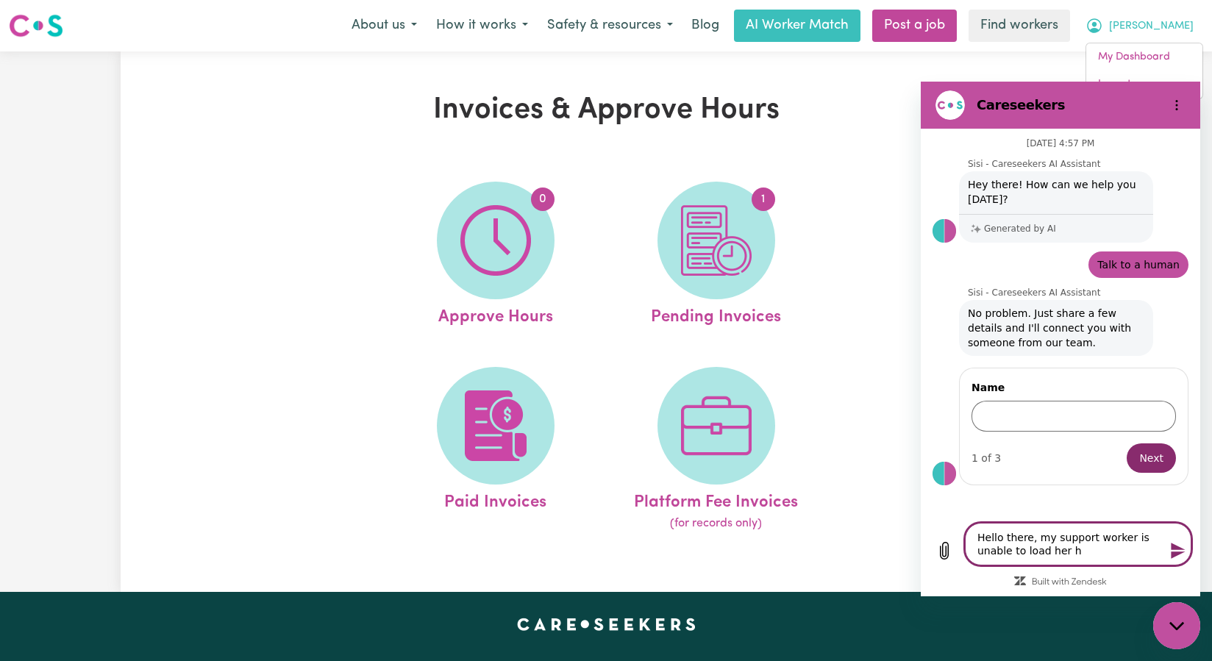
type textarea "x"
type textarea "Hello there, my support worker is unable to load her hou"
type textarea "x"
type textarea "Hello there, my support worker is unable to load her hour"
type textarea "x"
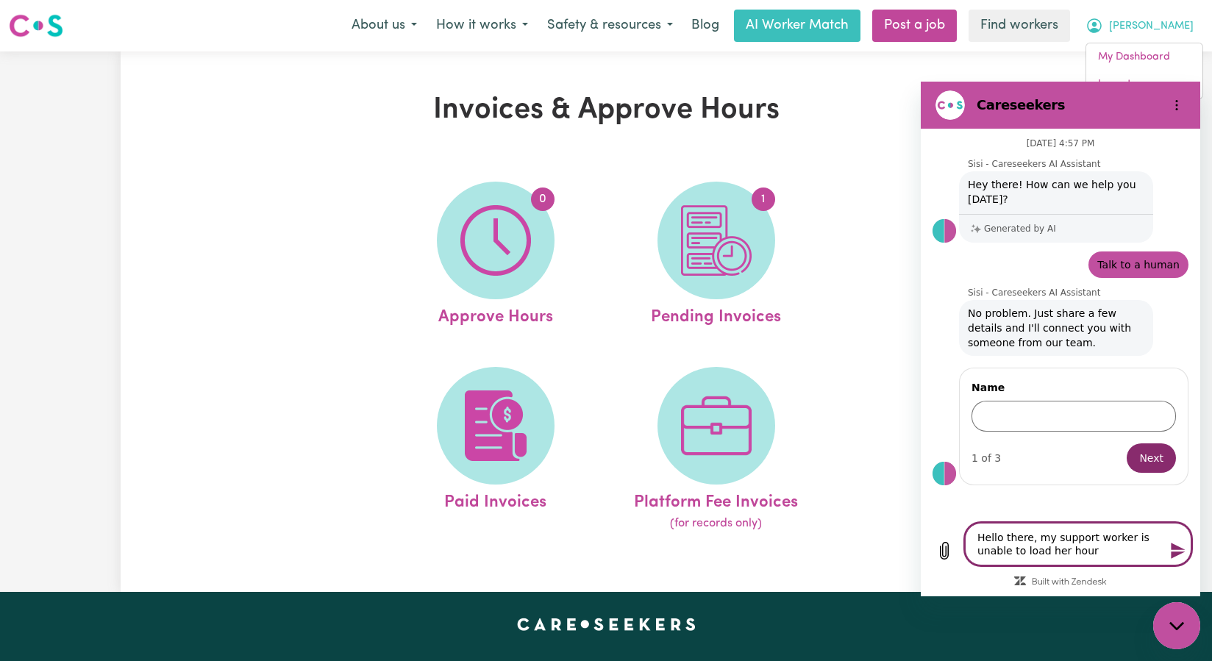
type textarea "Hello there, my support worker is unable to load her hours"
type textarea "x"
type textarea "Hello there, my support worker is unable to load her hours,"
type textarea "x"
type textarea "Hello there, my support worker is unable to load her hours,"
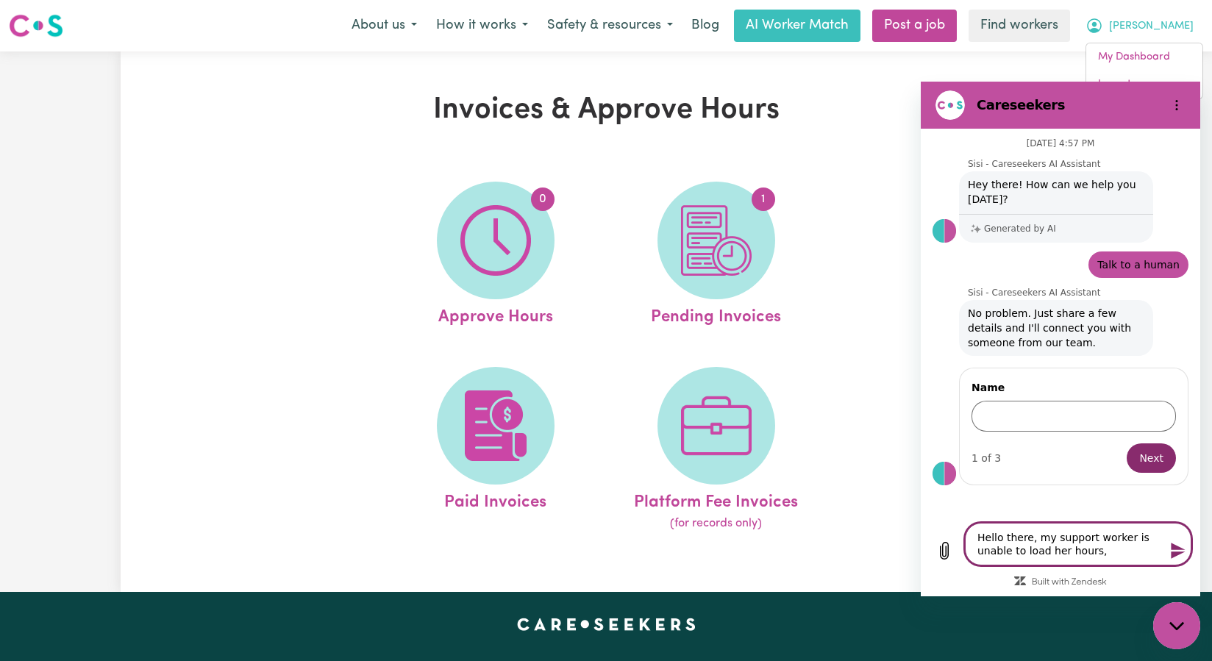
type textarea "x"
type textarea "Hello there, my support worker is unable to load her hours, c"
type textarea "x"
type textarea "Hello there, my support worker is unable to load her hours, ca"
type textarea "x"
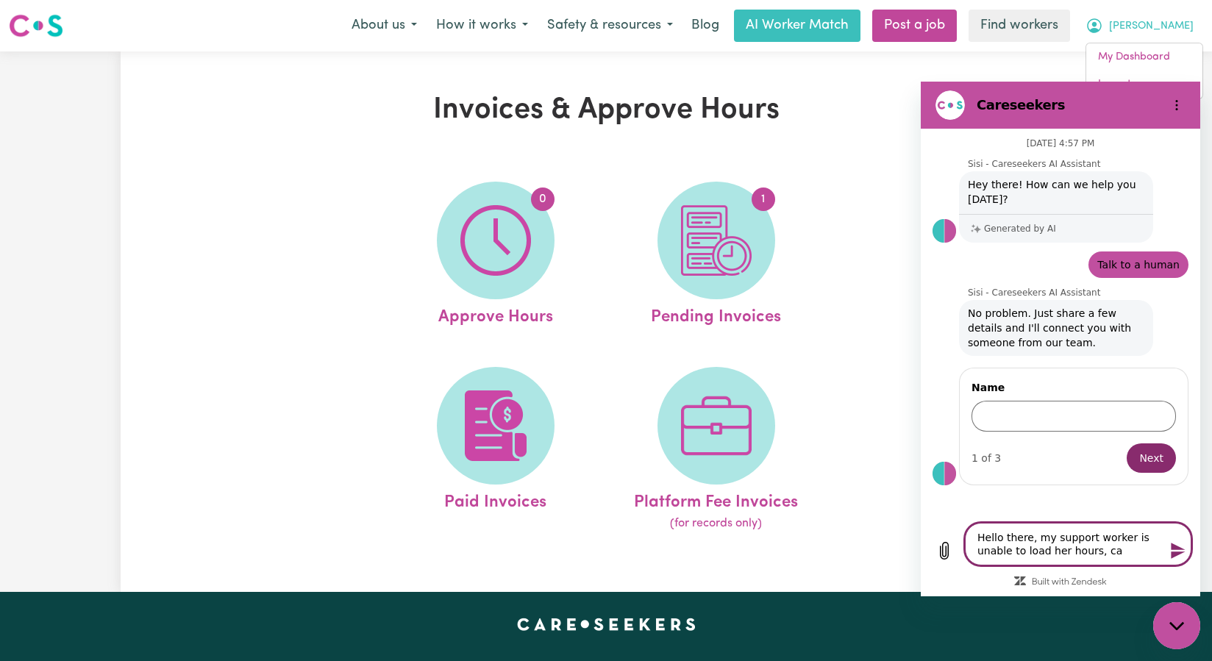
type textarea "Hello there, my support worker is unable to load her hours, can"
type textarea "x"
type textarea "Hello there, my support worker is unable to load her hours, can"
type textarea "x"
type textarea "Hello there, my support worker is unable to load her hours, can y"
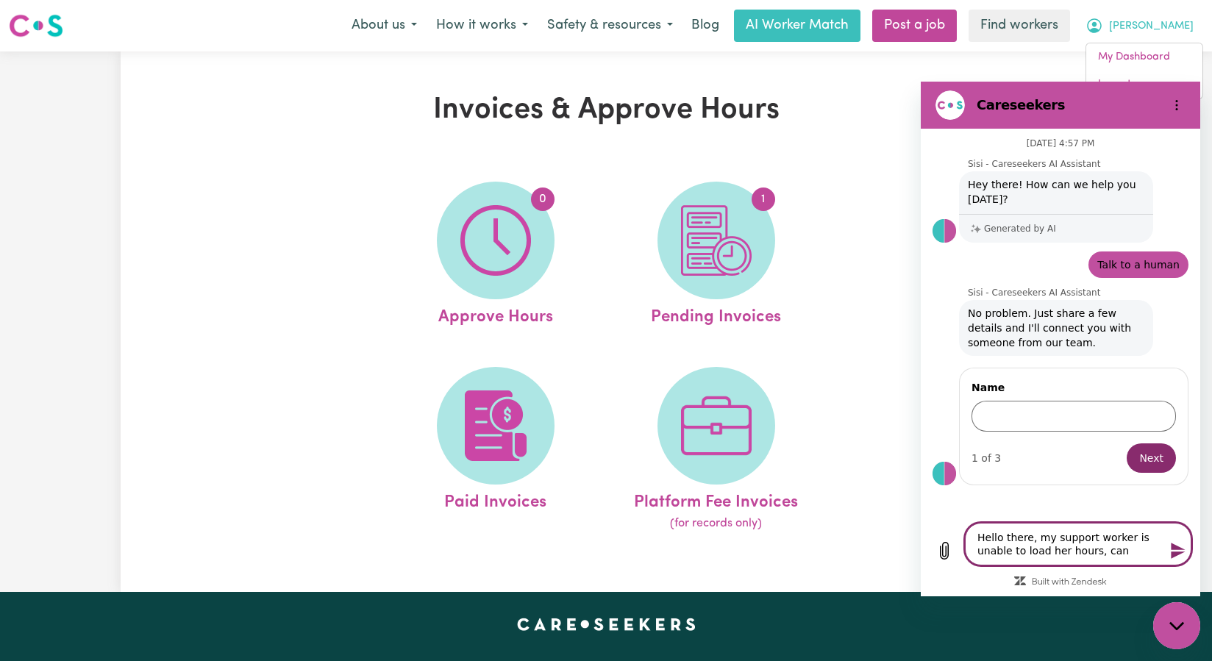
type textarea "x"
type textarea "Hello there, my support worker is unable to load her hours, can yo"
type textarea "x"
type textarea "Hello there, my support worker is unable to load her hours, can you"
type textarea "x"
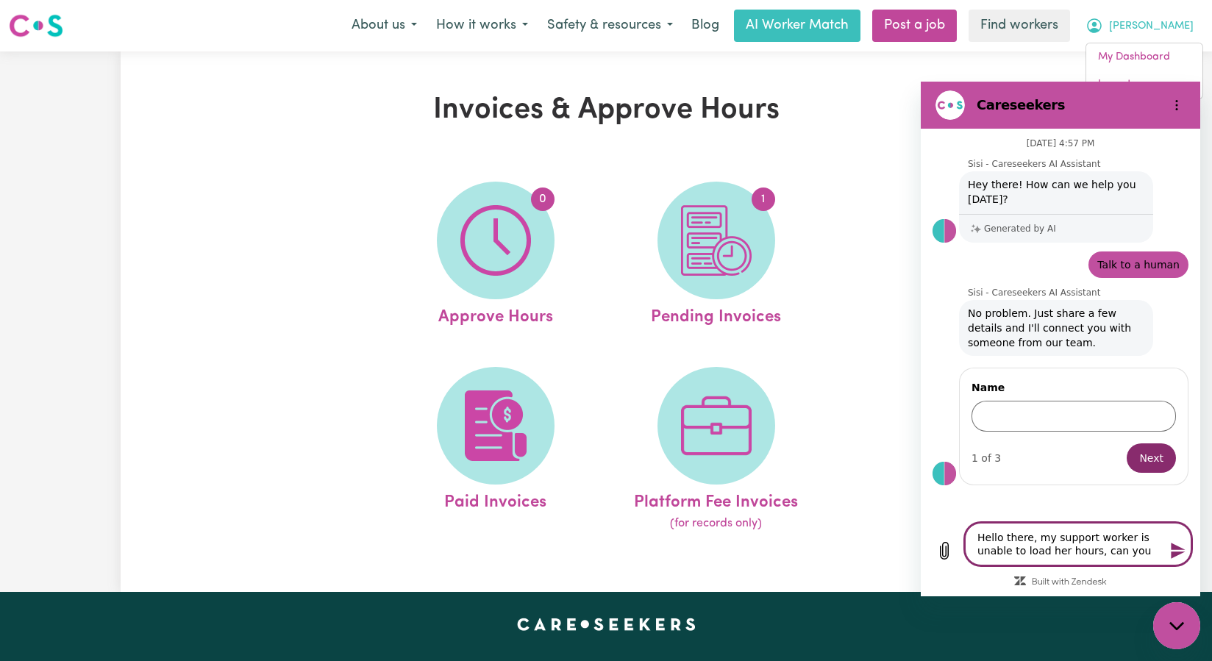
type textarea "Hello there, my support worker is unable to load her hours, can you"
type textarea "x"
type textarea "Hello there, my support worker is unable to load her hours, can you h"
type textarea "x"
type textarea "Hello there, my support worker is unable to load her hours, can you he"
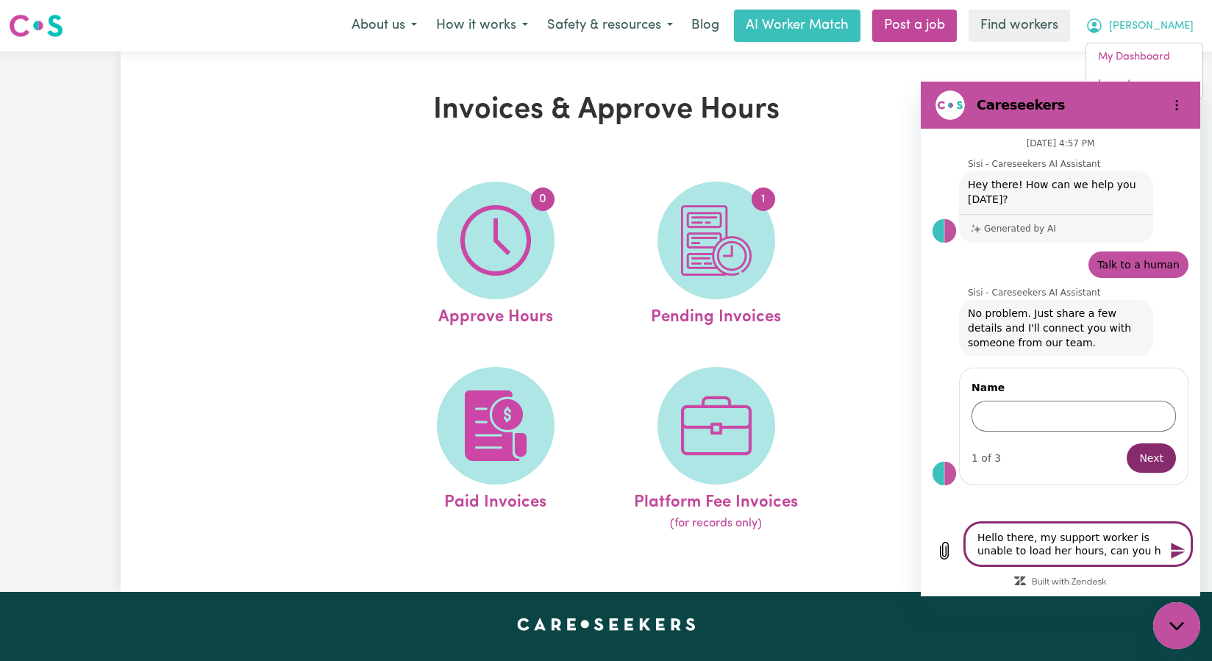
type textarea "x"
type textarea "Hello there, my support worker is unable to load her hours, can you hel"
type textarea "x"
type textarea "Hello there, my support worker is unable to load her hours, can you help"
type textarea "x"
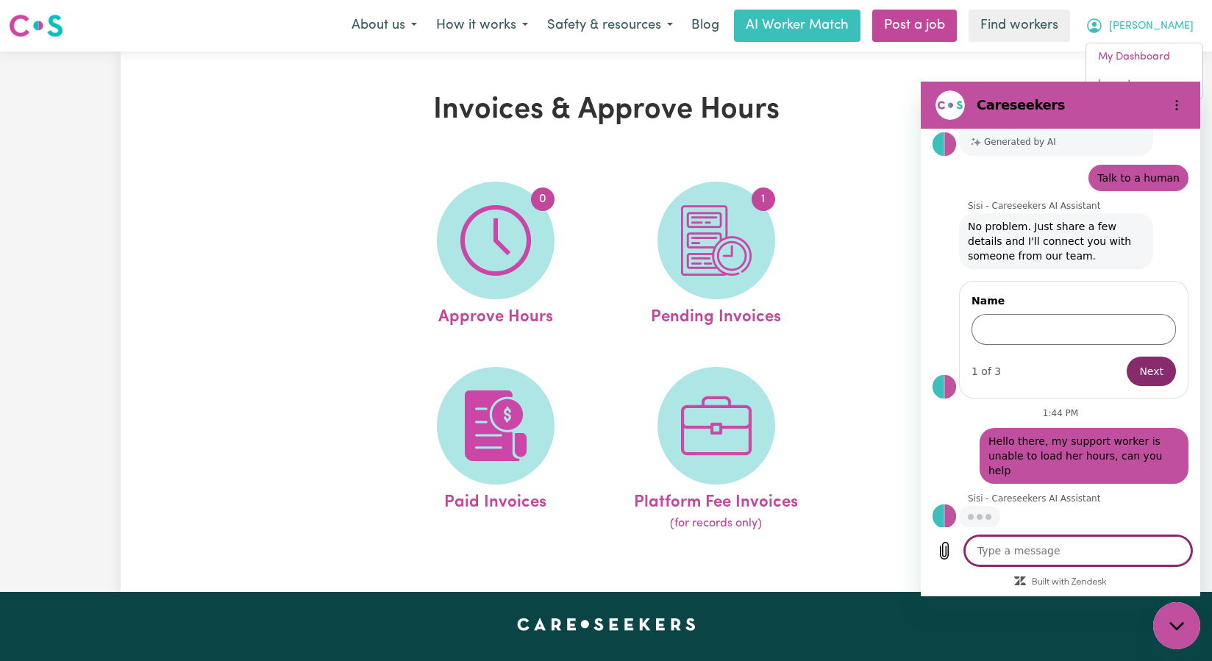
scroll to position [88, 0]
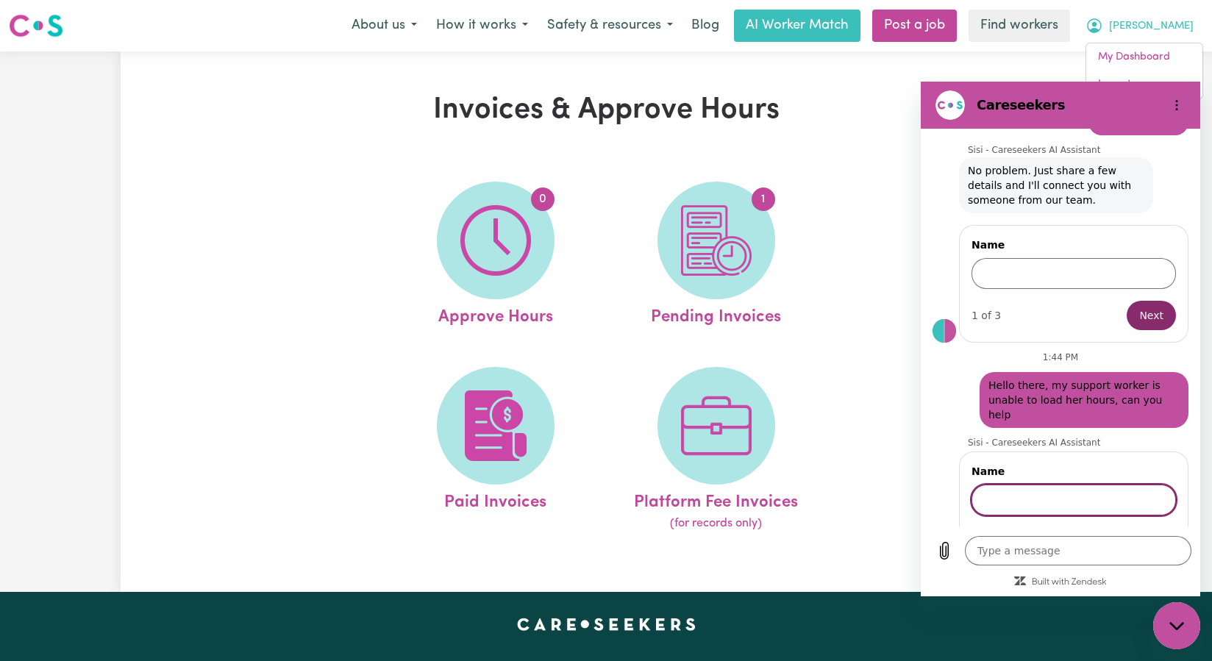
type textarea "x"
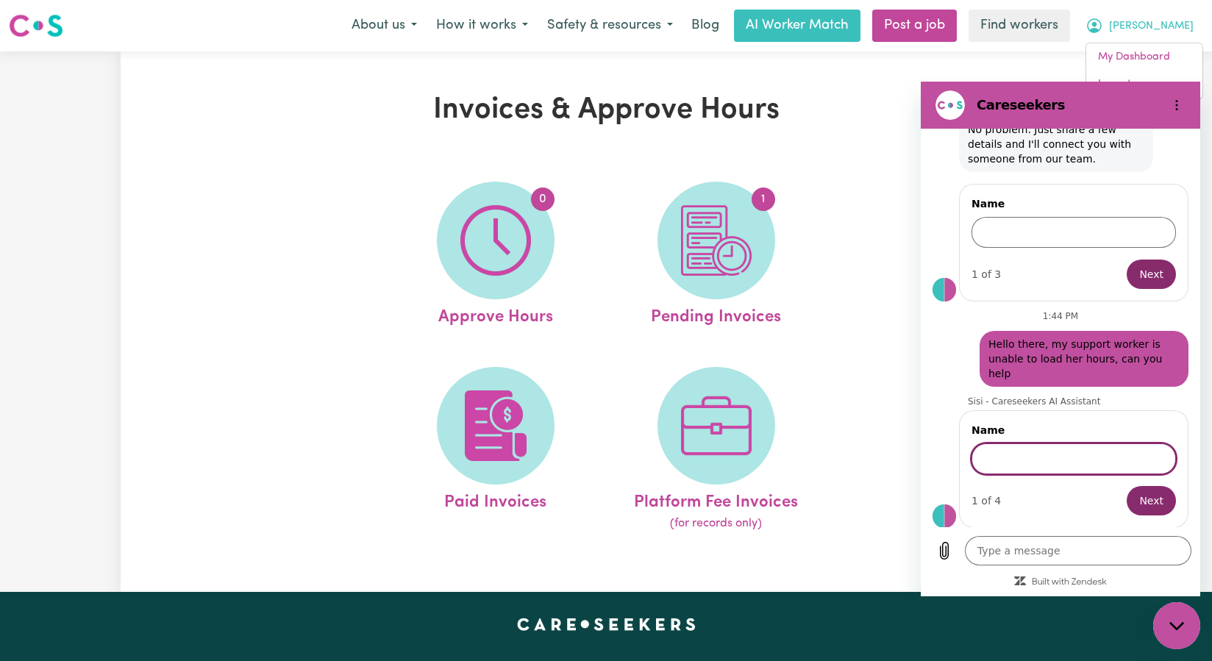
scroll to position [185, 0]
type input "[PERSON_NAME]"
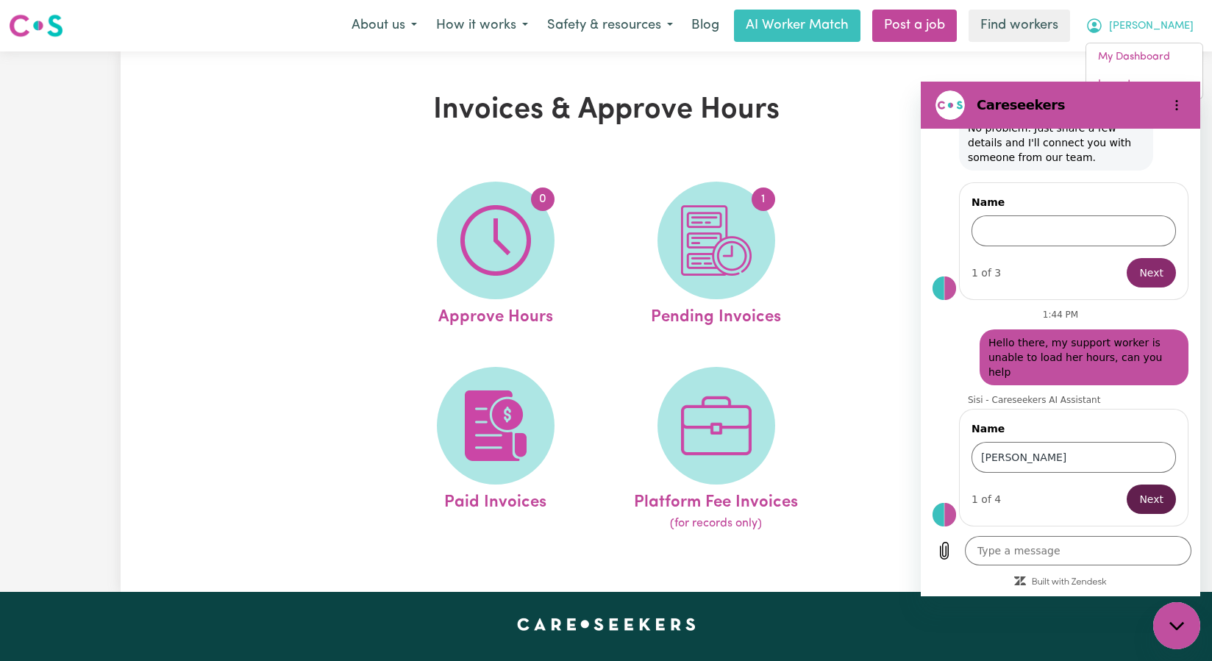
click at [1139, 497] on span "Next" at bounding box center [1151, 499] width 24 height 18
type textarea "x"
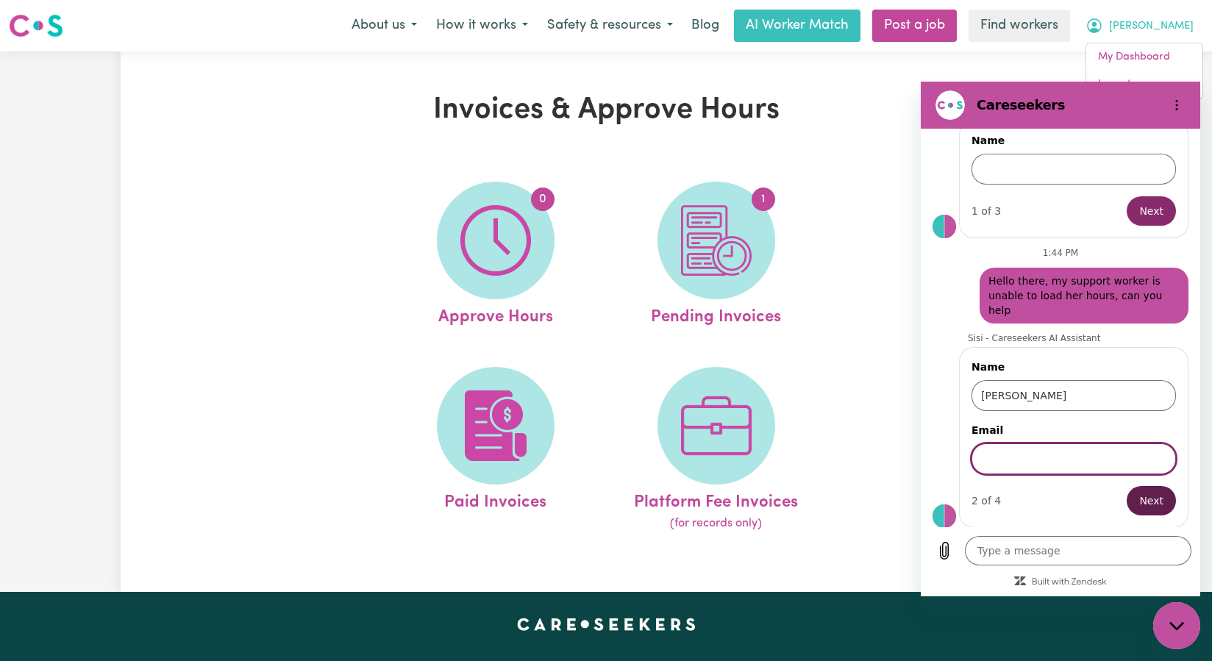
scroll to position [249, 0]
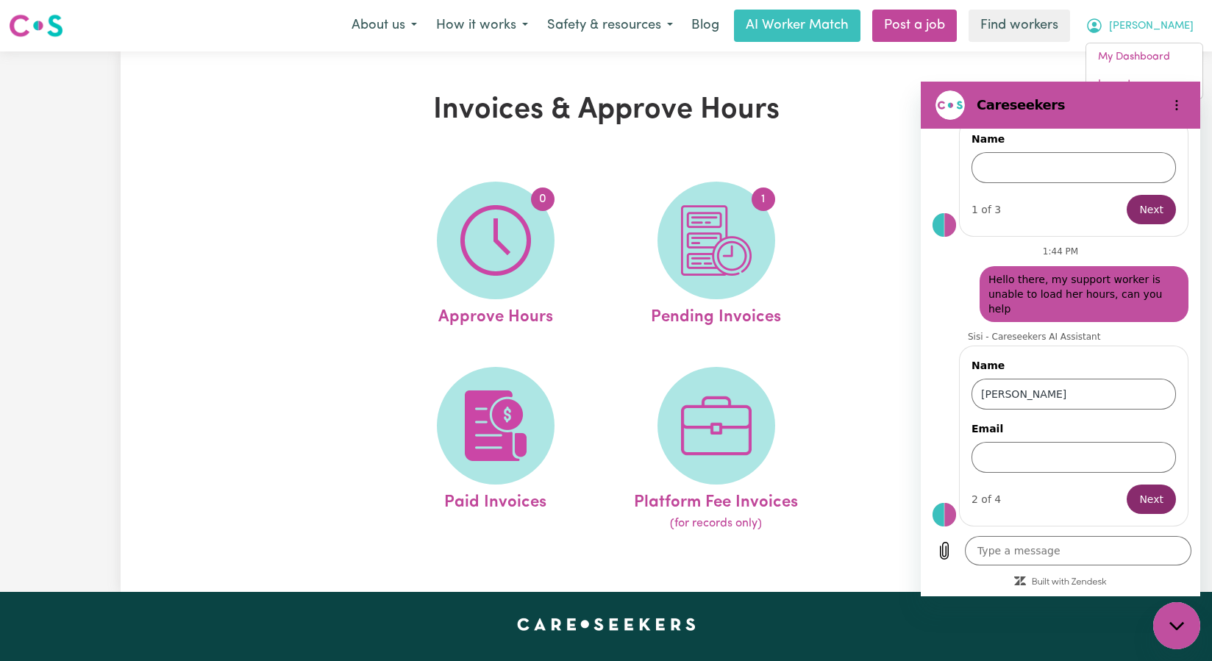
click at [1170, 28] on button "[PERSON_NAME]" at bounding box center [1139, 25] width 127 height 31
click at [1010, 465] on input "Email" at bounding box center [1073, 457] width 204 height 31
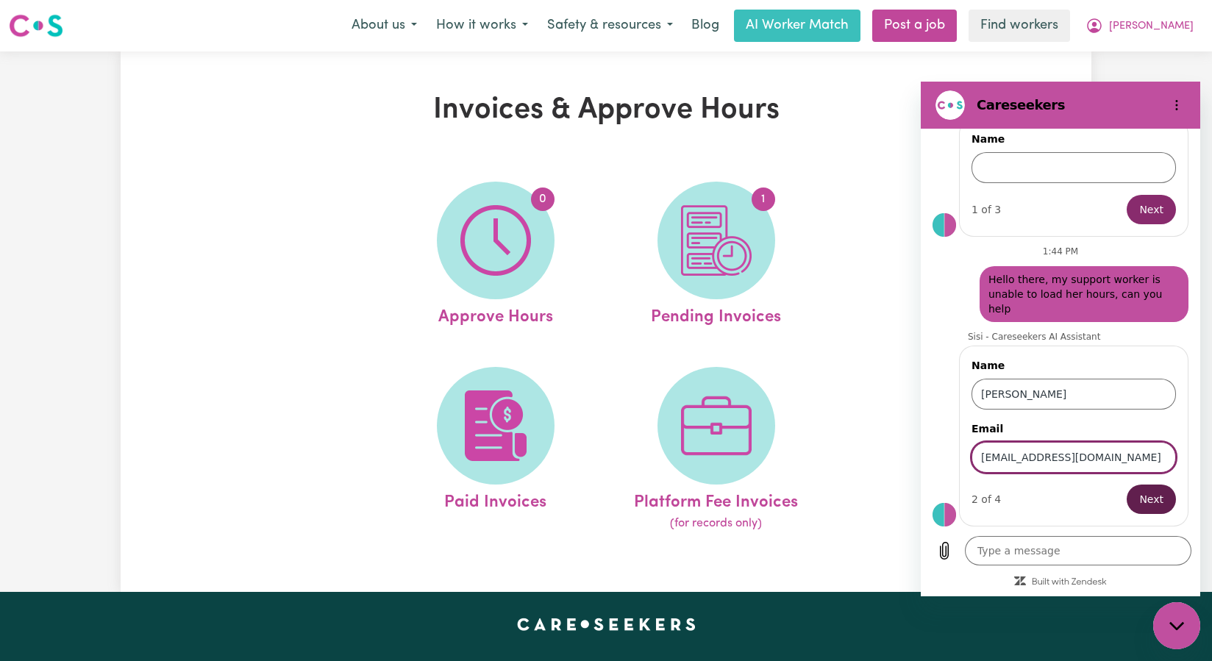
type input "[EMAIL_ADDRESS][DOMAIN_NAME]"
click at [1127, 500] on button "Next" at bounding box center [1151, 499] width 49 height 29
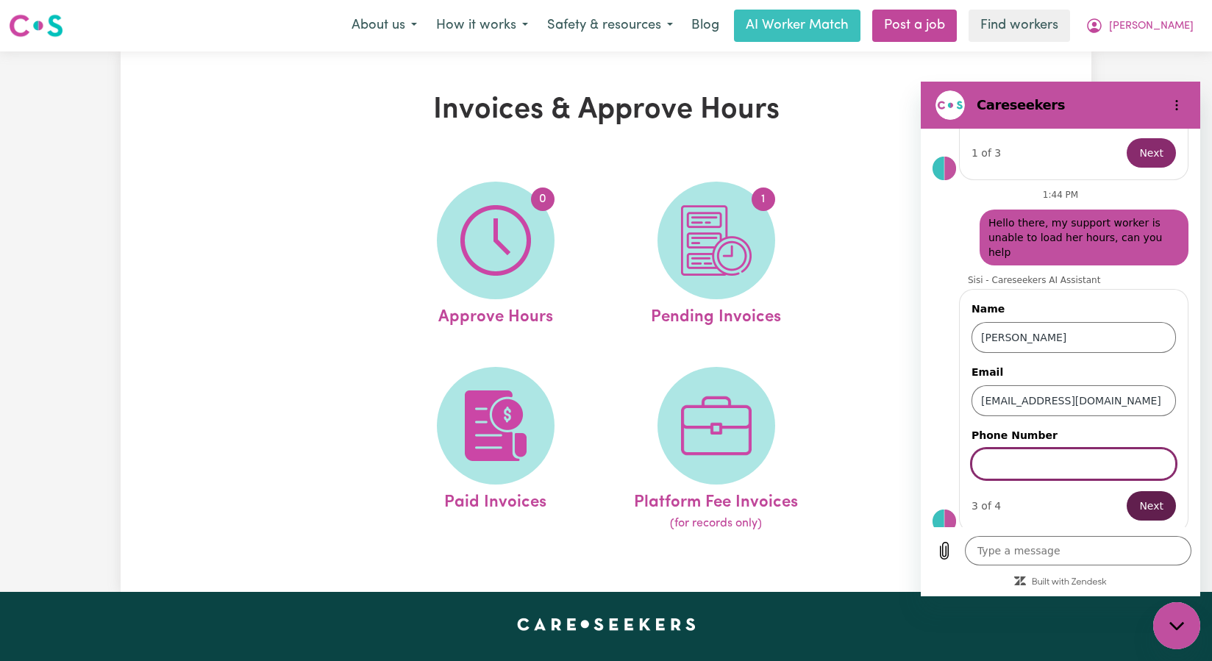
scroll to position [312, 0]
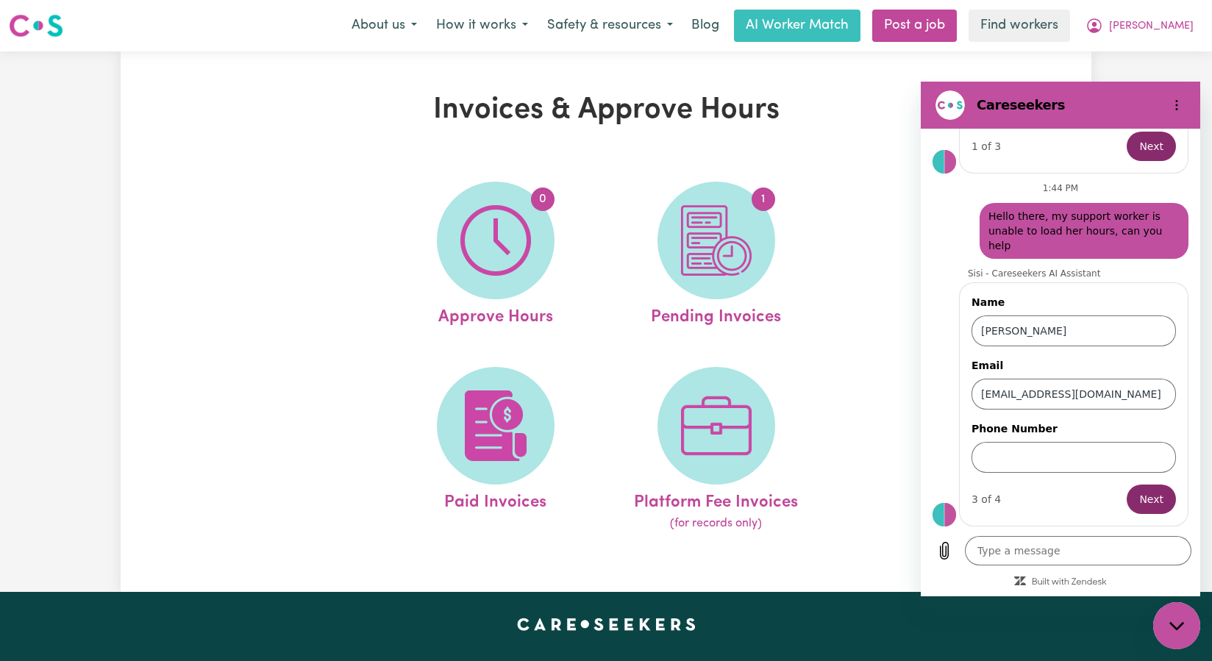
click at [1188, 618] on div "Close messaging window" at bounding box center [1176, 626] width 44 height 44
type textarea "x"
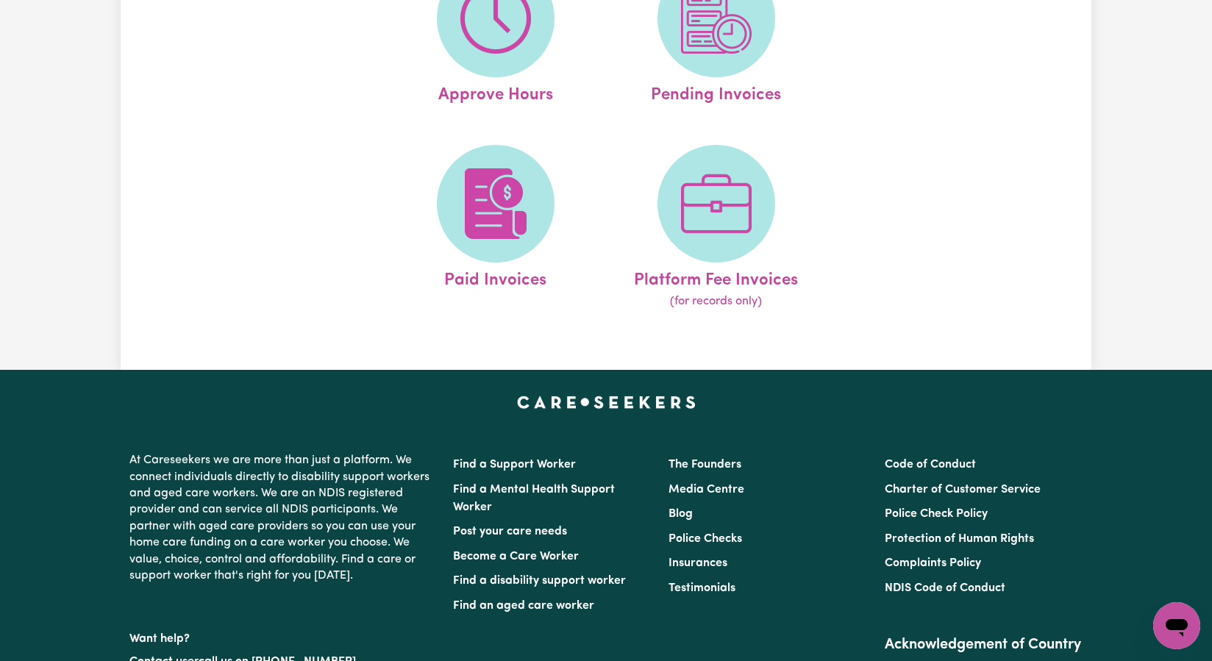
scroll to position [0, 0]
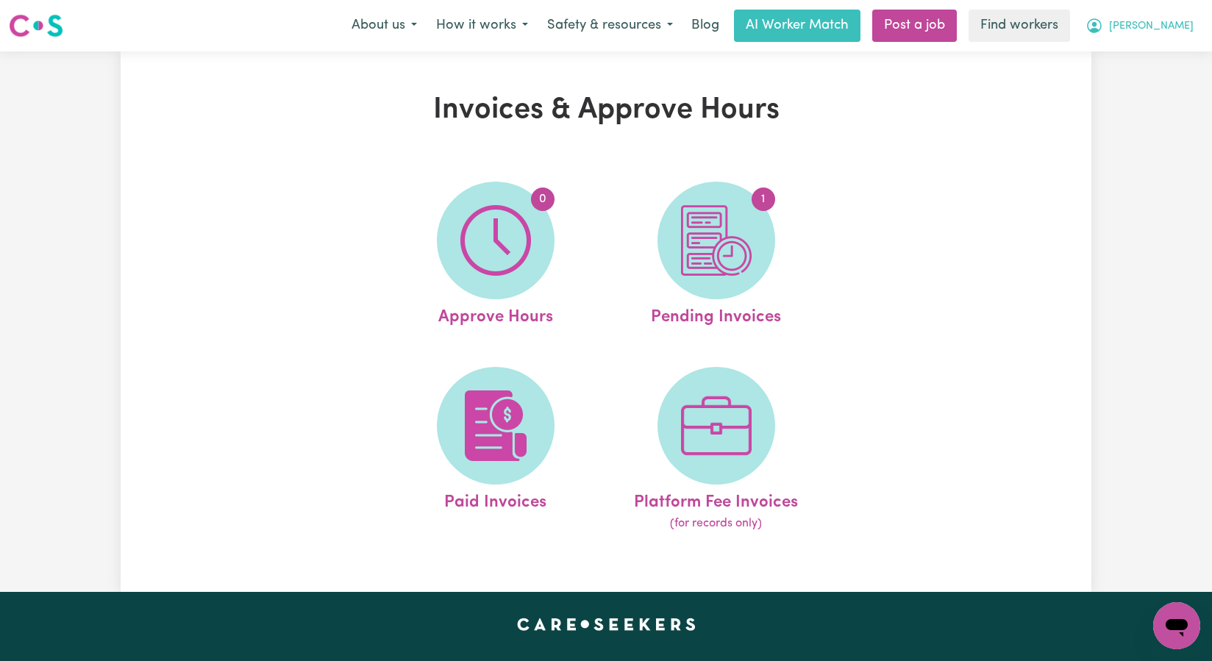
click at [1174, 28] on button "[PERSON_NAME]" at bounding box center [1139, 25] width 127 height 31
click at [1150, 49] on link "My Dashboard" at bounding box center [1144, 57] width 116 height 28
